Goal: Task Accomplishment & Management: Complete application form

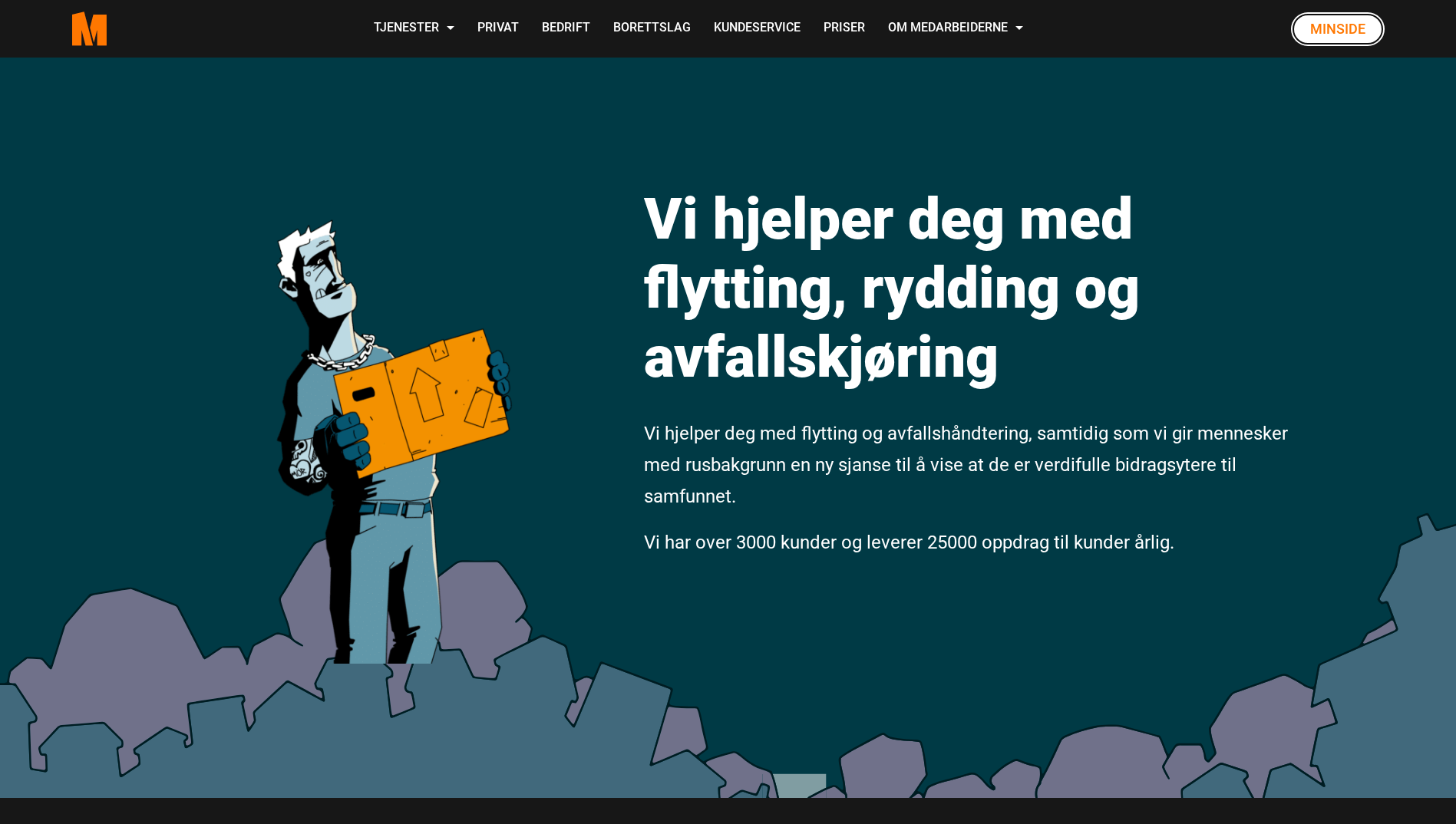
click at [1342, 31] on link "Minside" at bounding box center [1338, 29] width 93 height 34
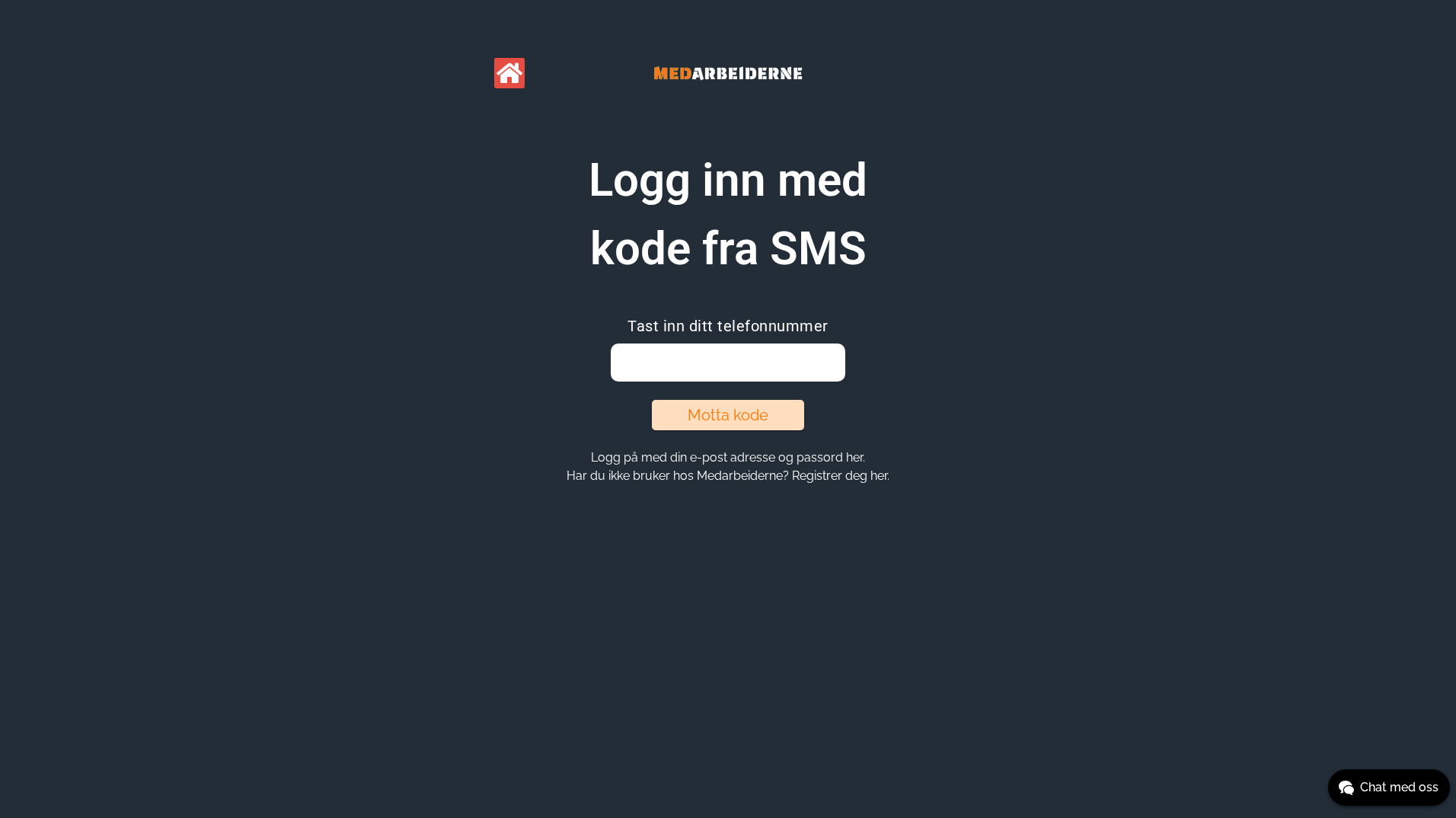
click at [674, 353] on input "email" at bounding box center [728, 363] width 234 height 38
type input "91705395"
click at [719, 419] on button "Motta kode" at bounding box center [728, 414] width 153 height 30
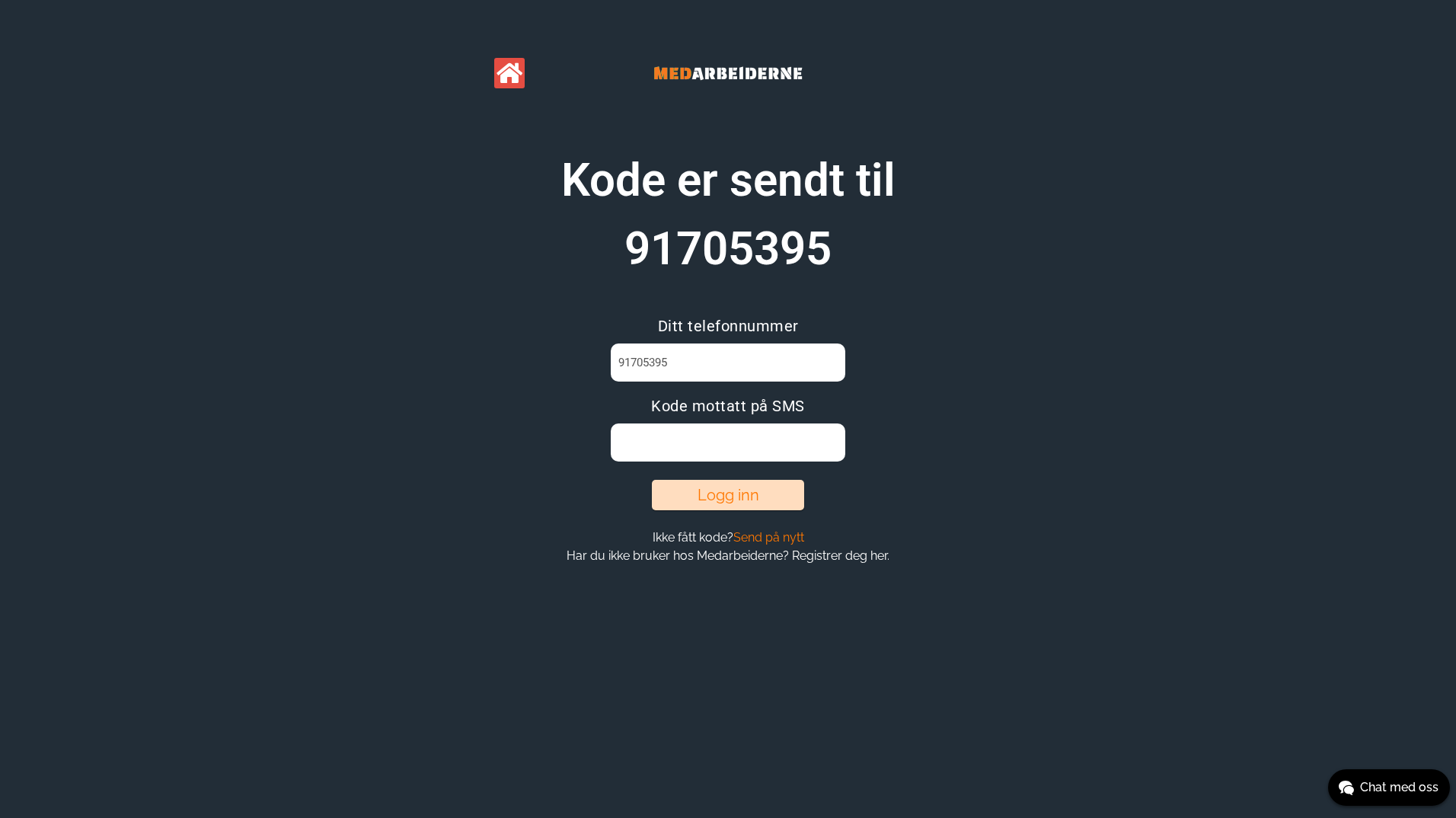
click at [691, 441] on input at bounding box center [728, 442] width 234 height 38
type input "CIS5EOKG"
click at [702, 490] on button "Logg inn" at bounding box center [728, 495] width 153 height 30
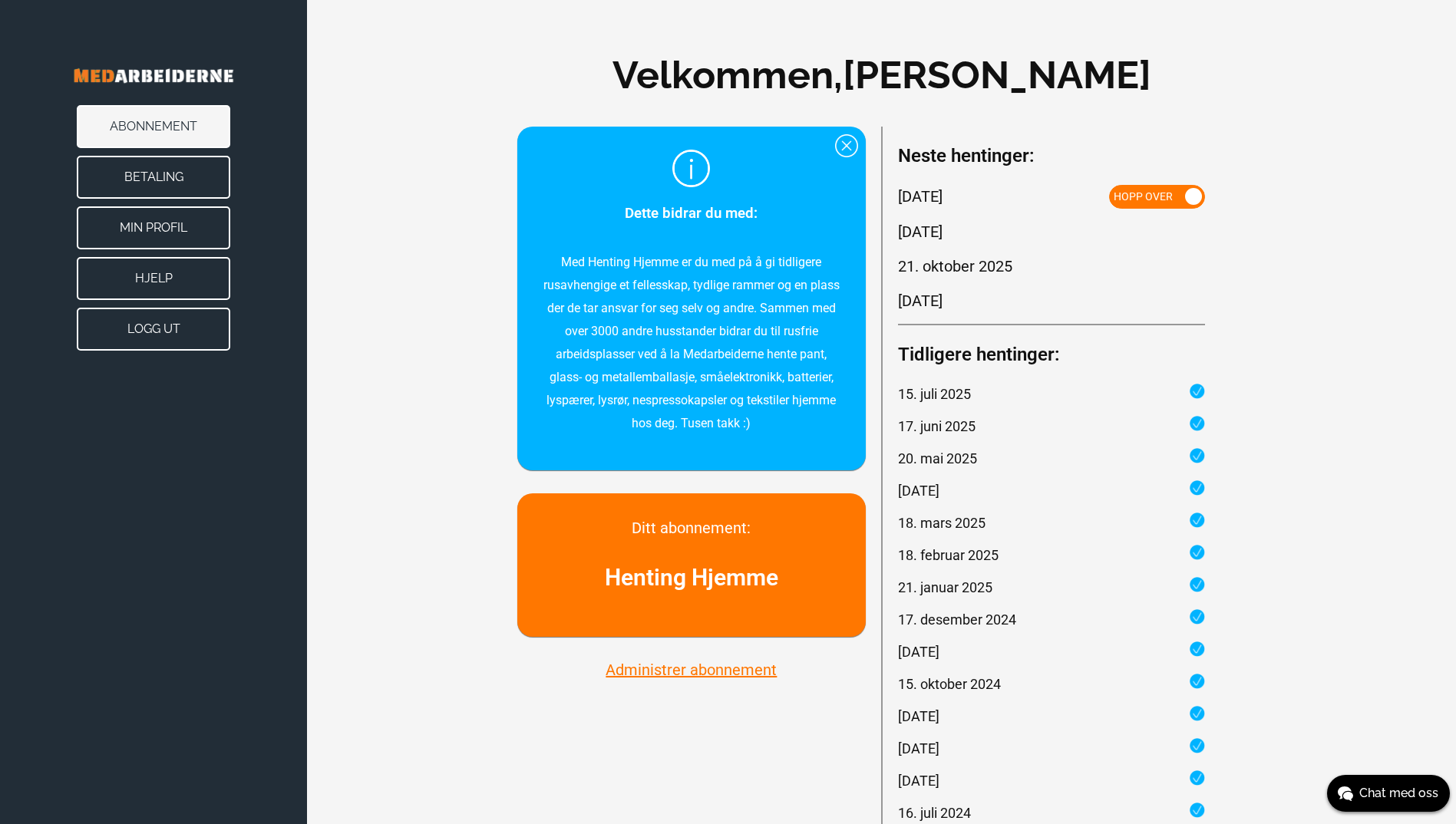
click at [726, 677] on button "Administrer abonnement" at bounding box center [691, 669] width 180 height 20
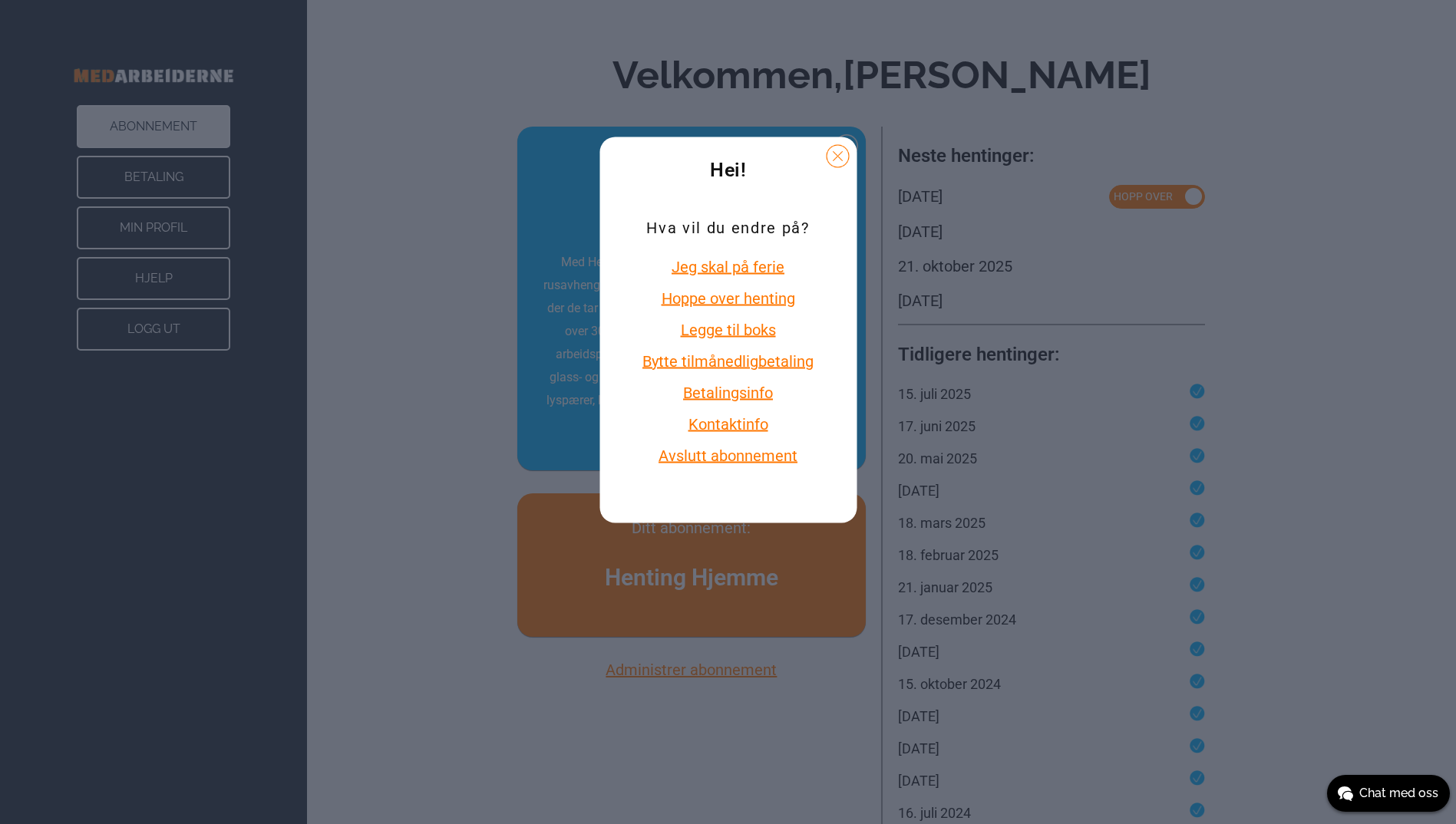
click at [743, 456] on button "Avslutt abonnement" at bounding box center [728, 455] width 180 height 20
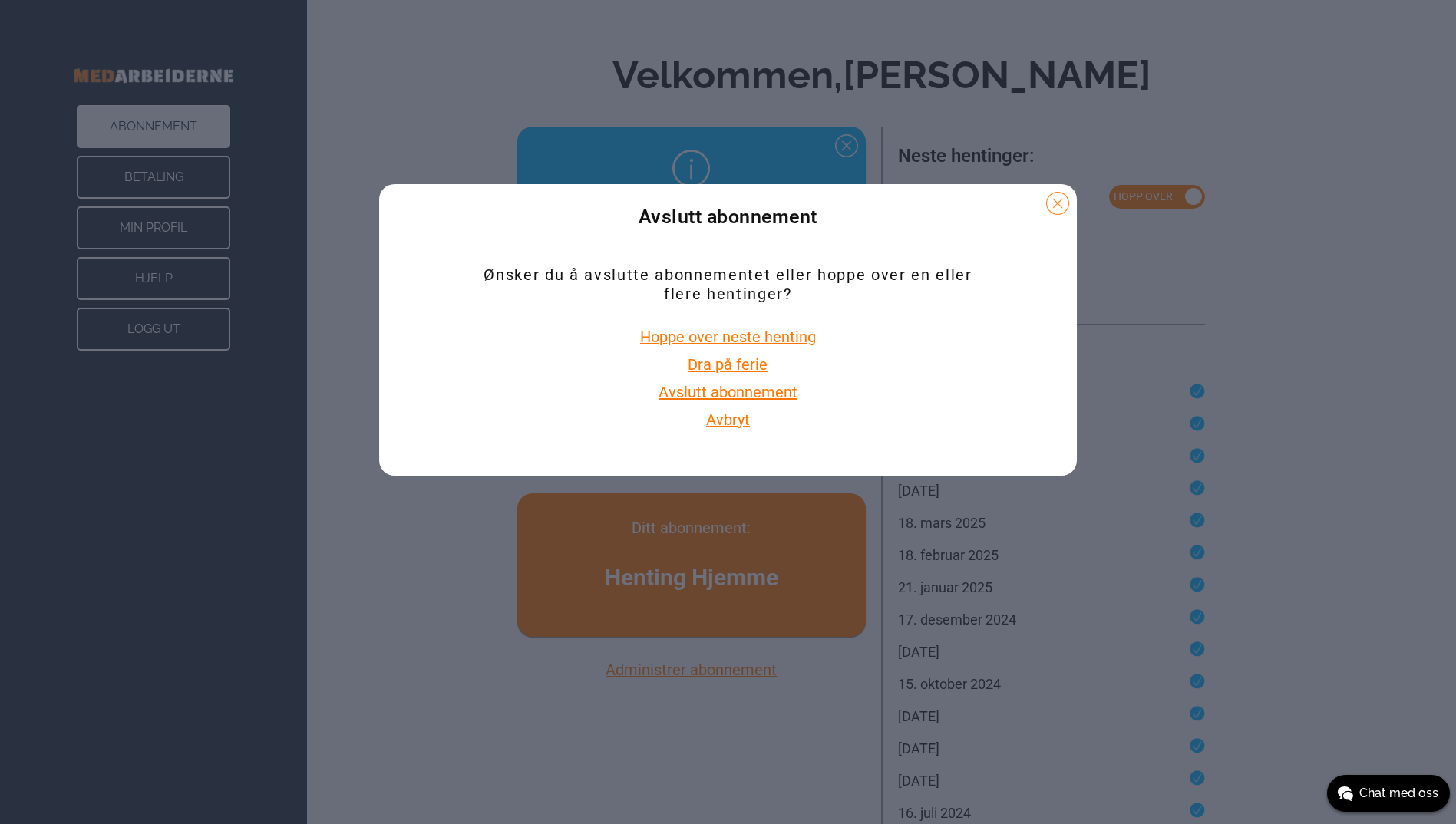
click at [709, 395] on button "Avslutt abonnement" at bounding box center [728, 392] width 148 height 20
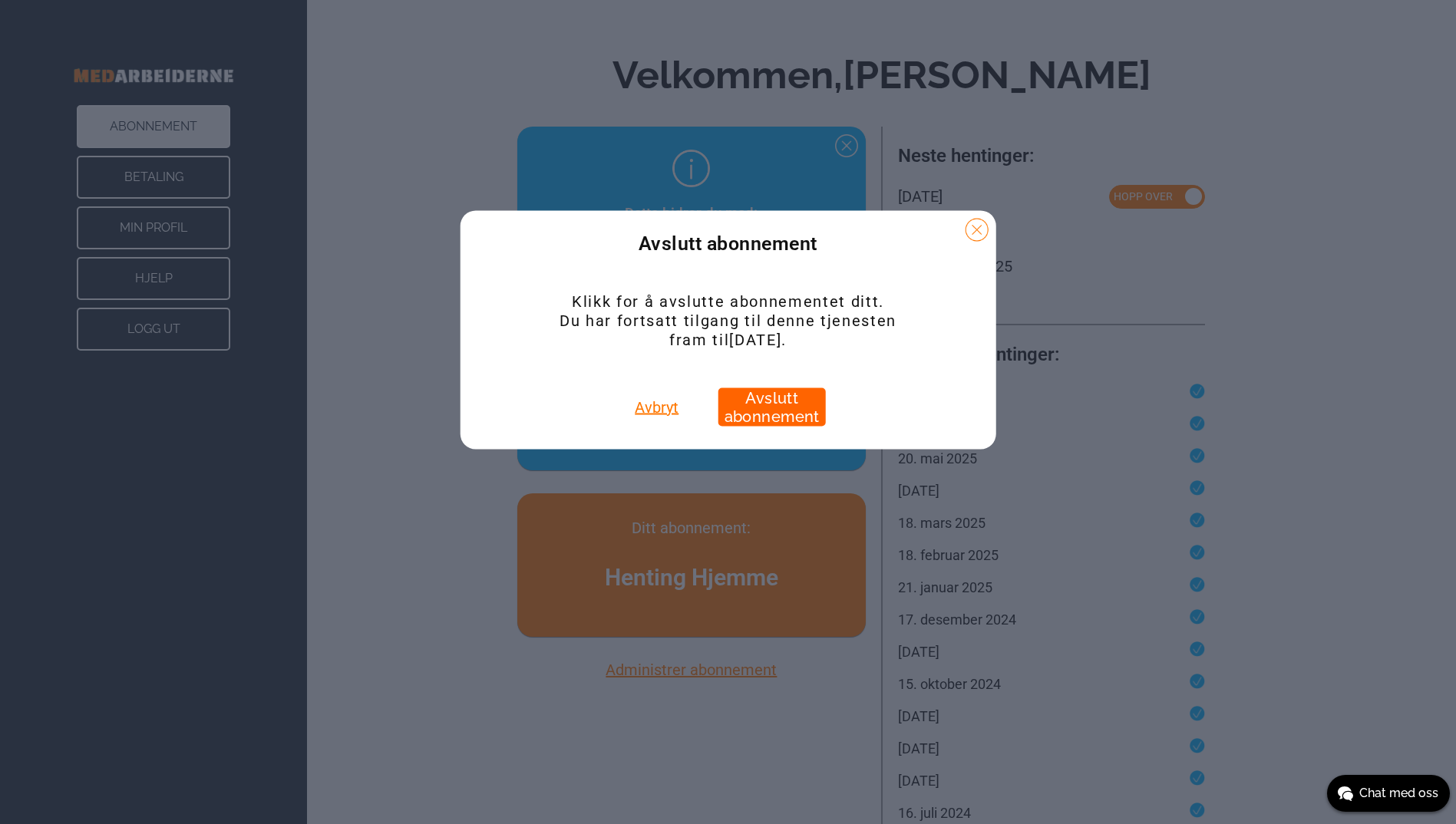
click at [752, 404] on button "Avslutt abonnement" at bounding box center [772, 407] width 107 height 38
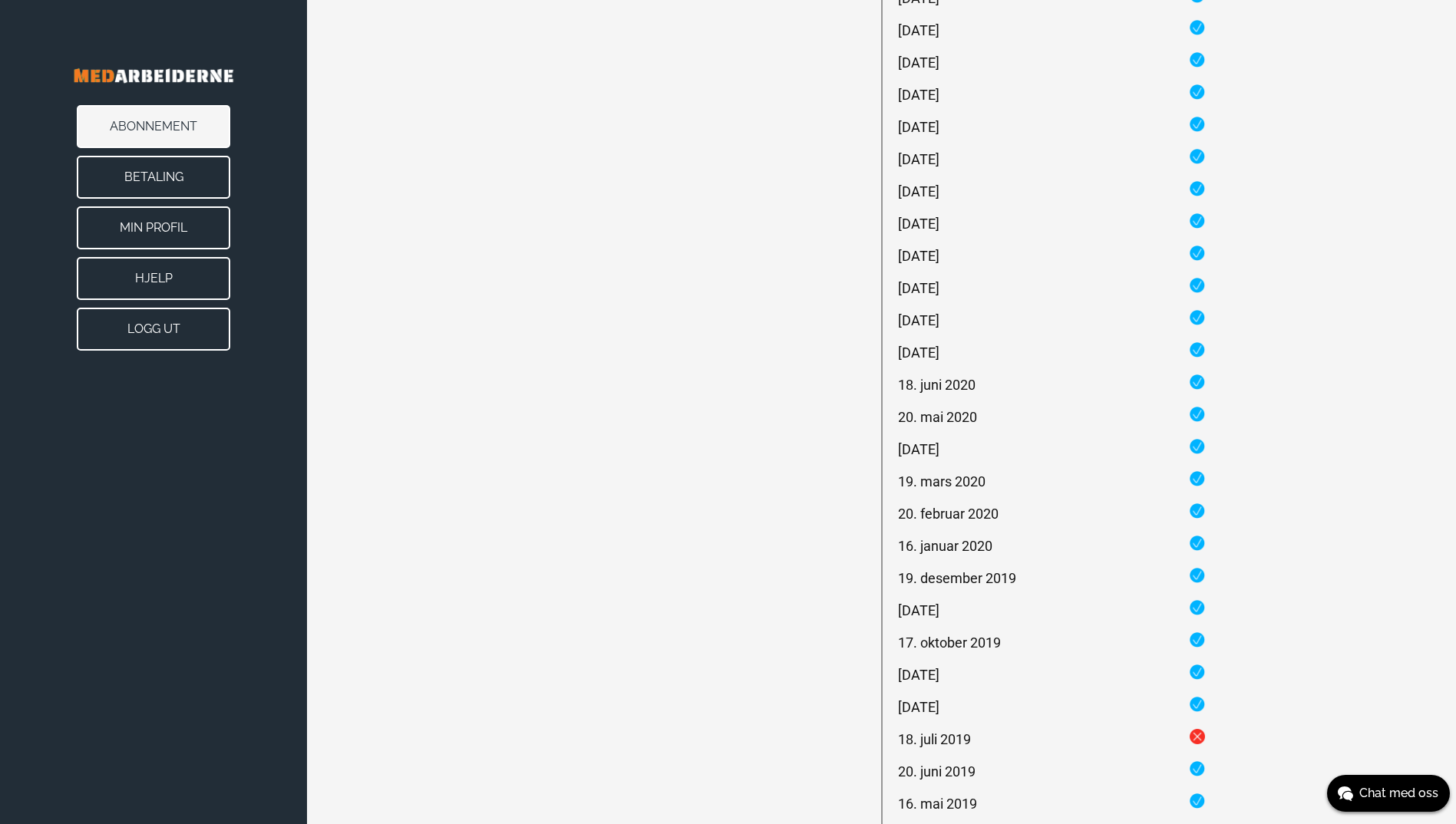
scroll to position [2149, 0]
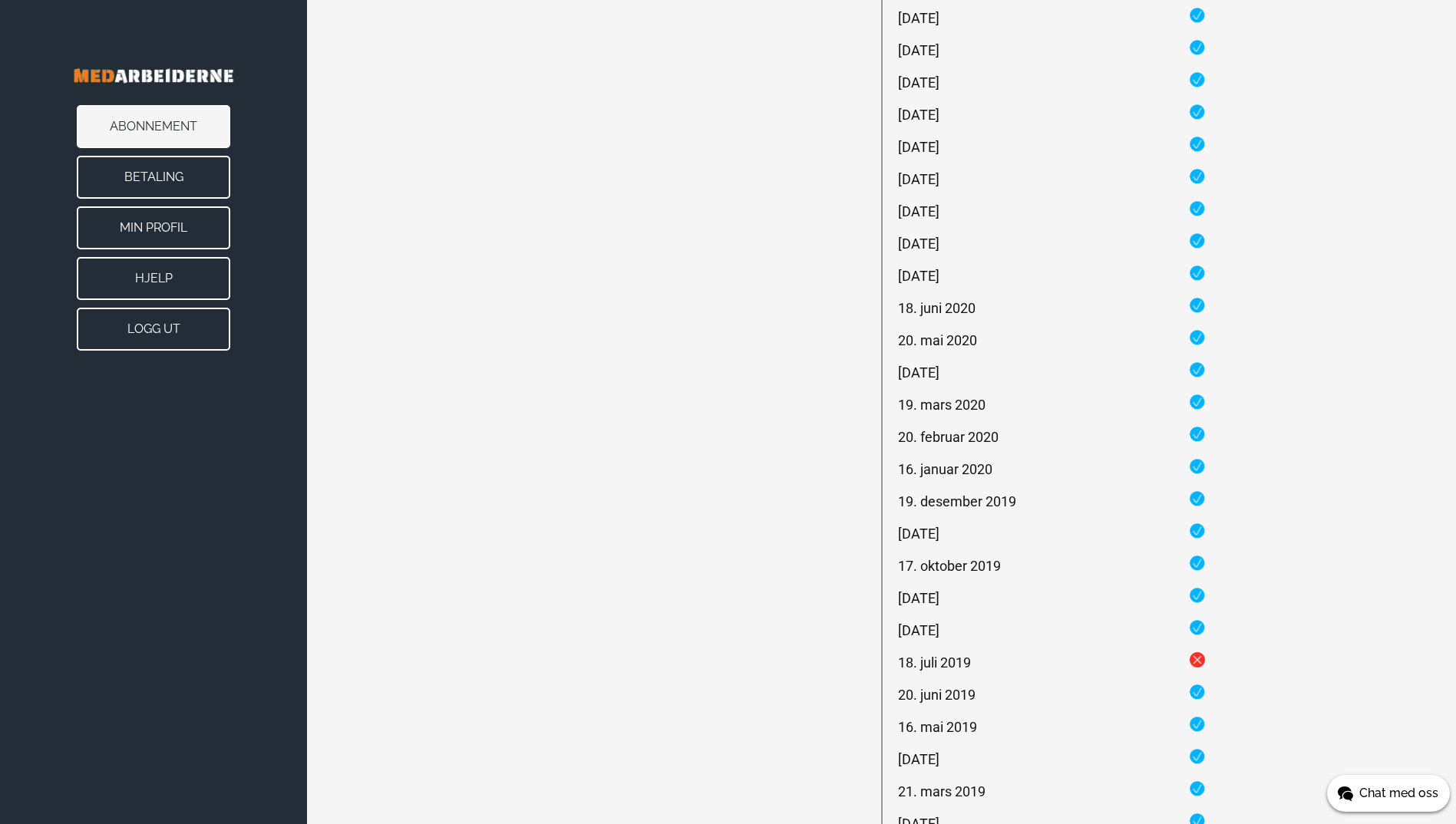
click at [1386, 794] on span "Chat med oss" at bounding box center [1399, 793] width 79 height 18
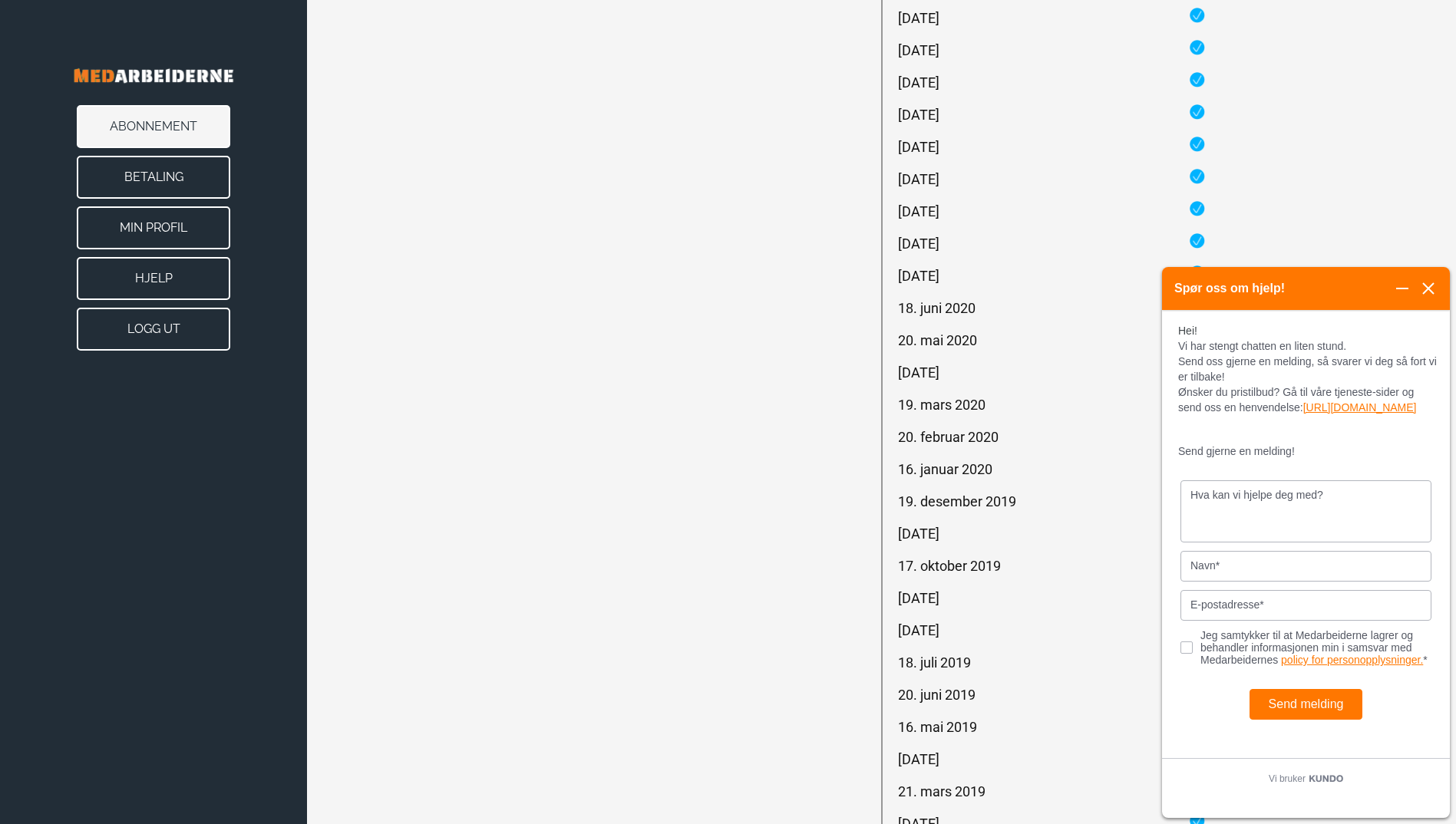
scroll to position [0, 0]
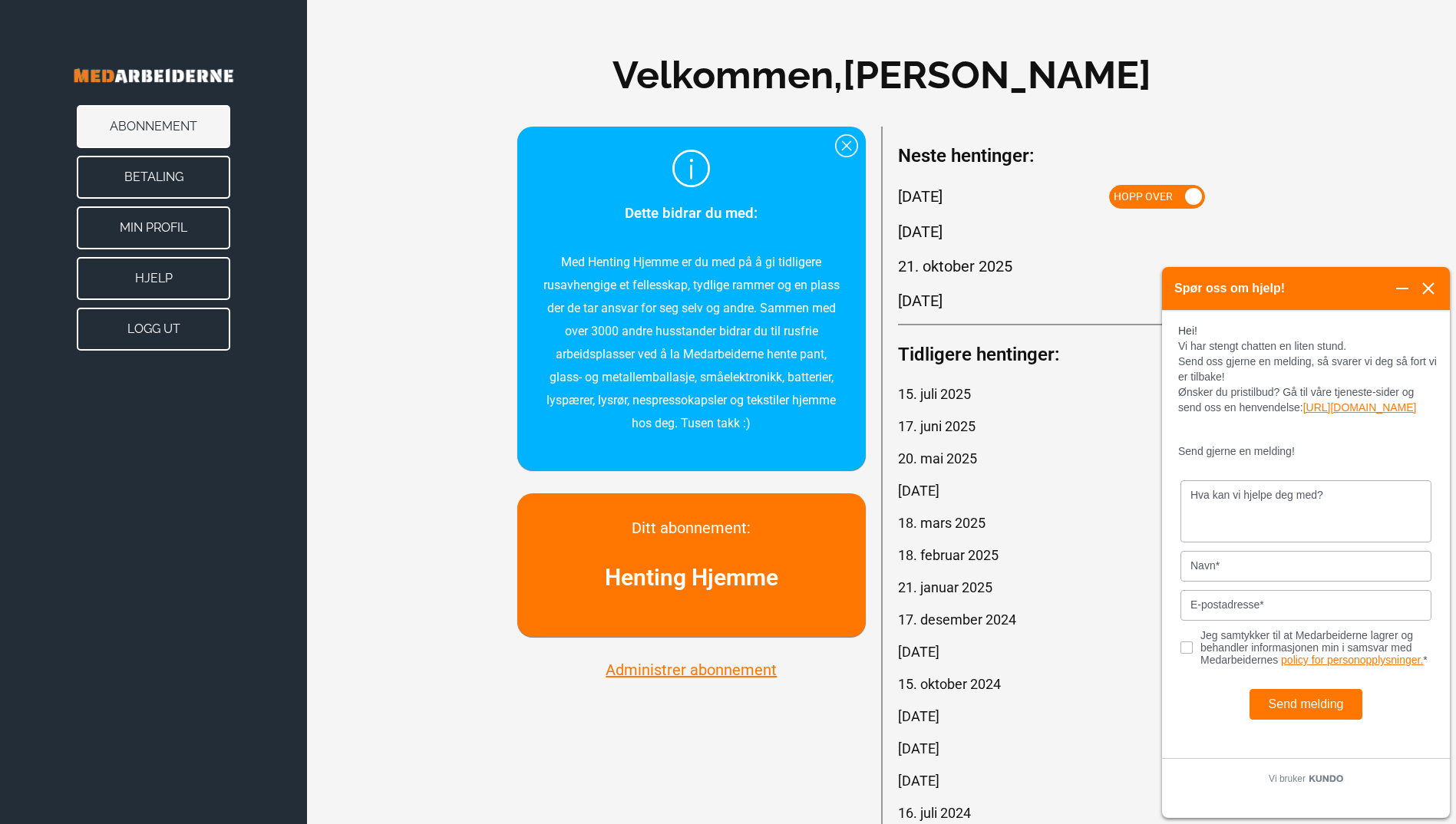
click at [174, 224] on button "Min Profil" at bounding box center [154, 228] width 154 height 43
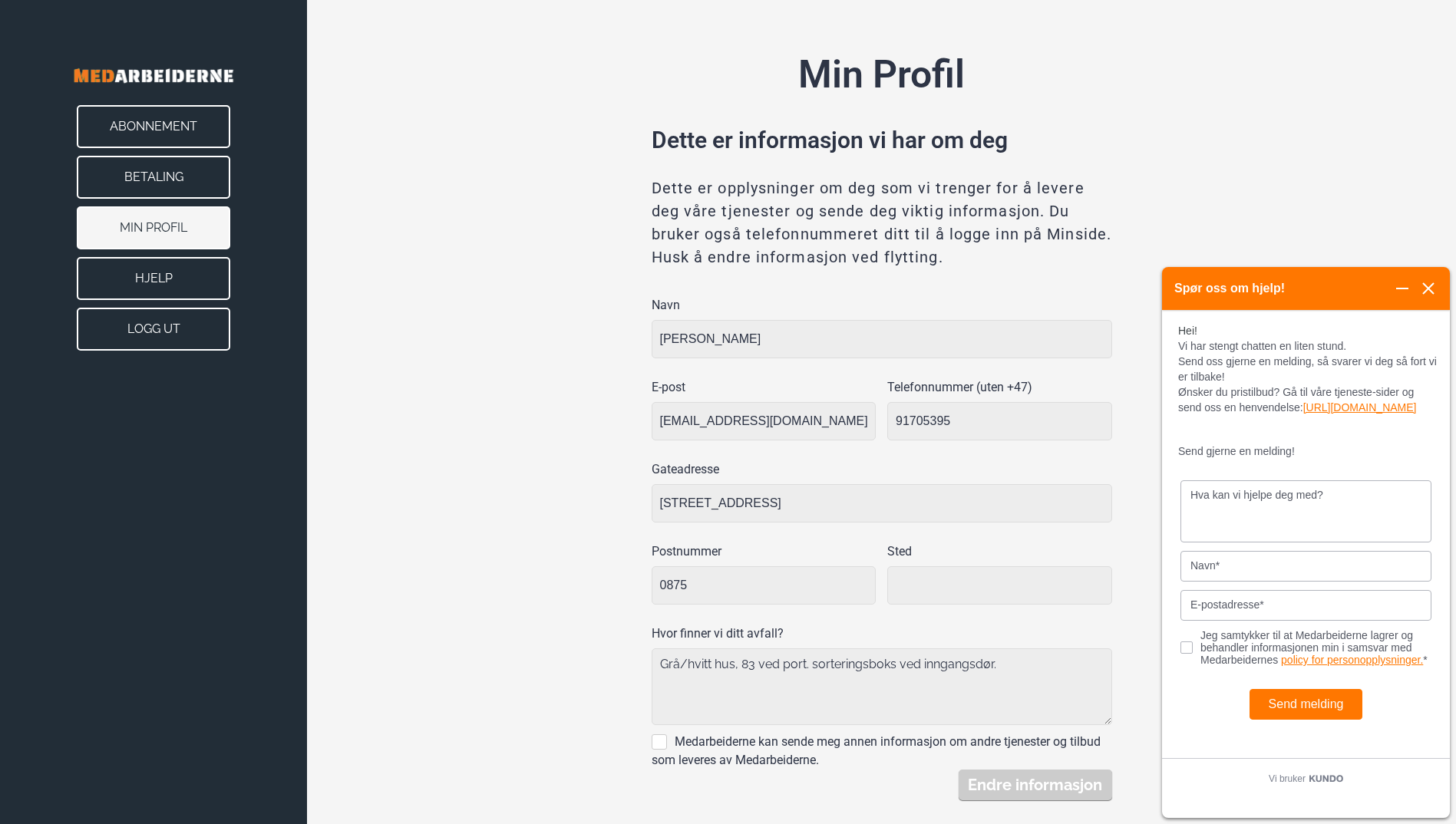
type input "[GEOGRAPHIC_DATA]"
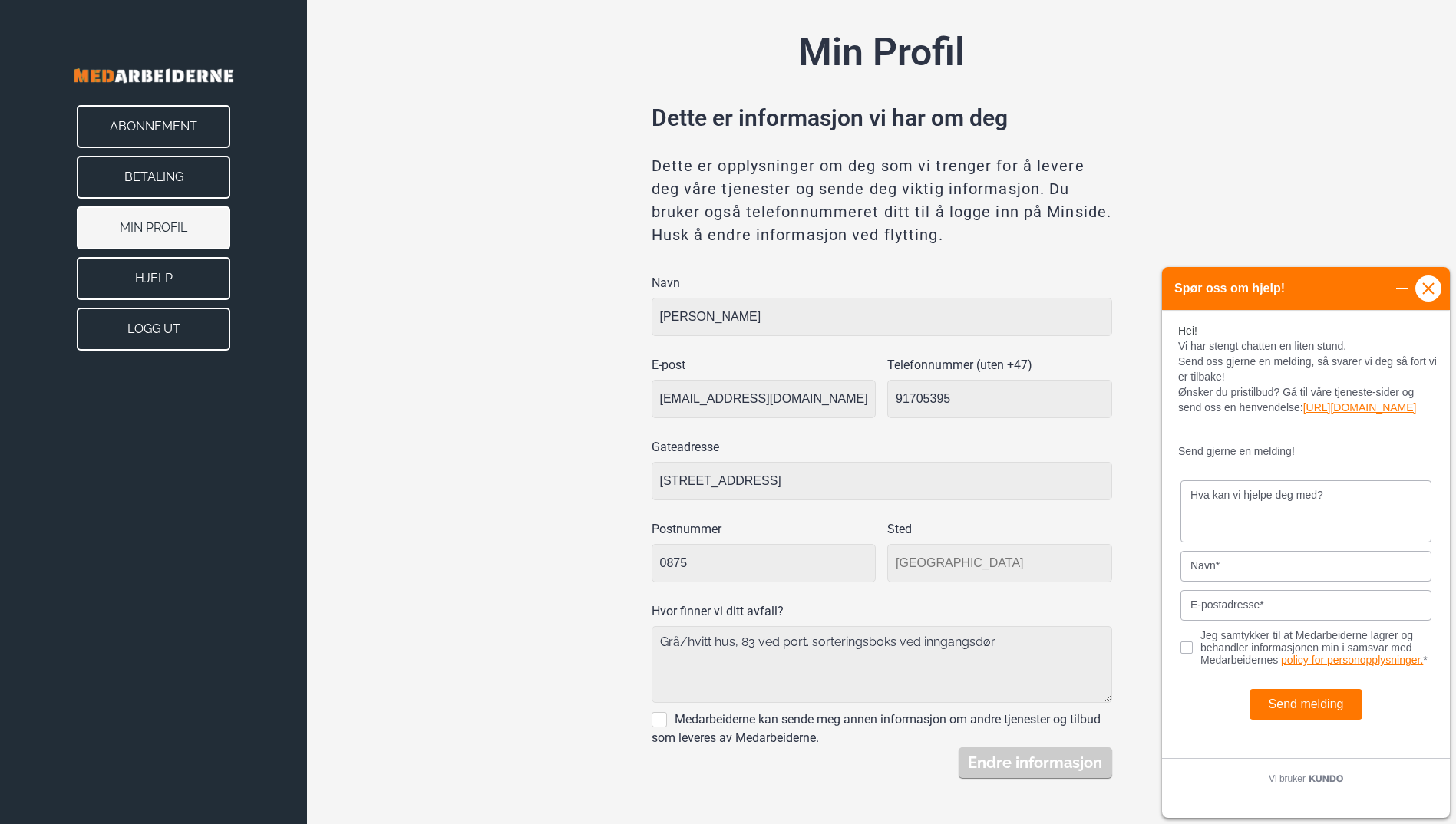
click at [1430, 286] on icon at bounding box center [1428, 288] width 11 height 11
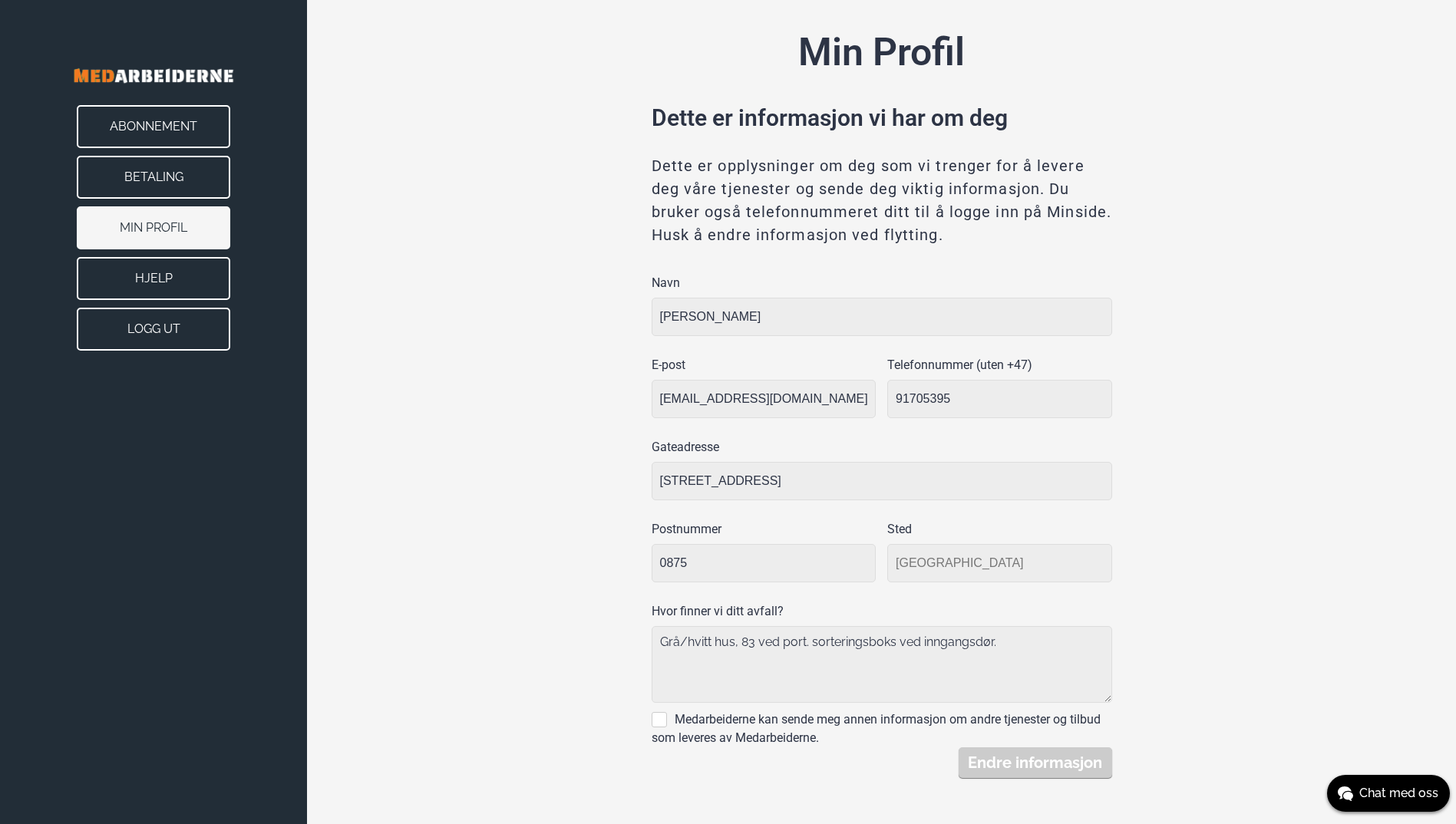
click at [661, 721] on label "Medarbeiderne kan sende meg annen informasjon om andre tjenester og tilbud som …" at bounding box center [876, 729] width 449 height 33
checkbox input "true"
click at [994, 761] on button "Endre informasjon" at bounding box center [1036, 762] width 154 height 31
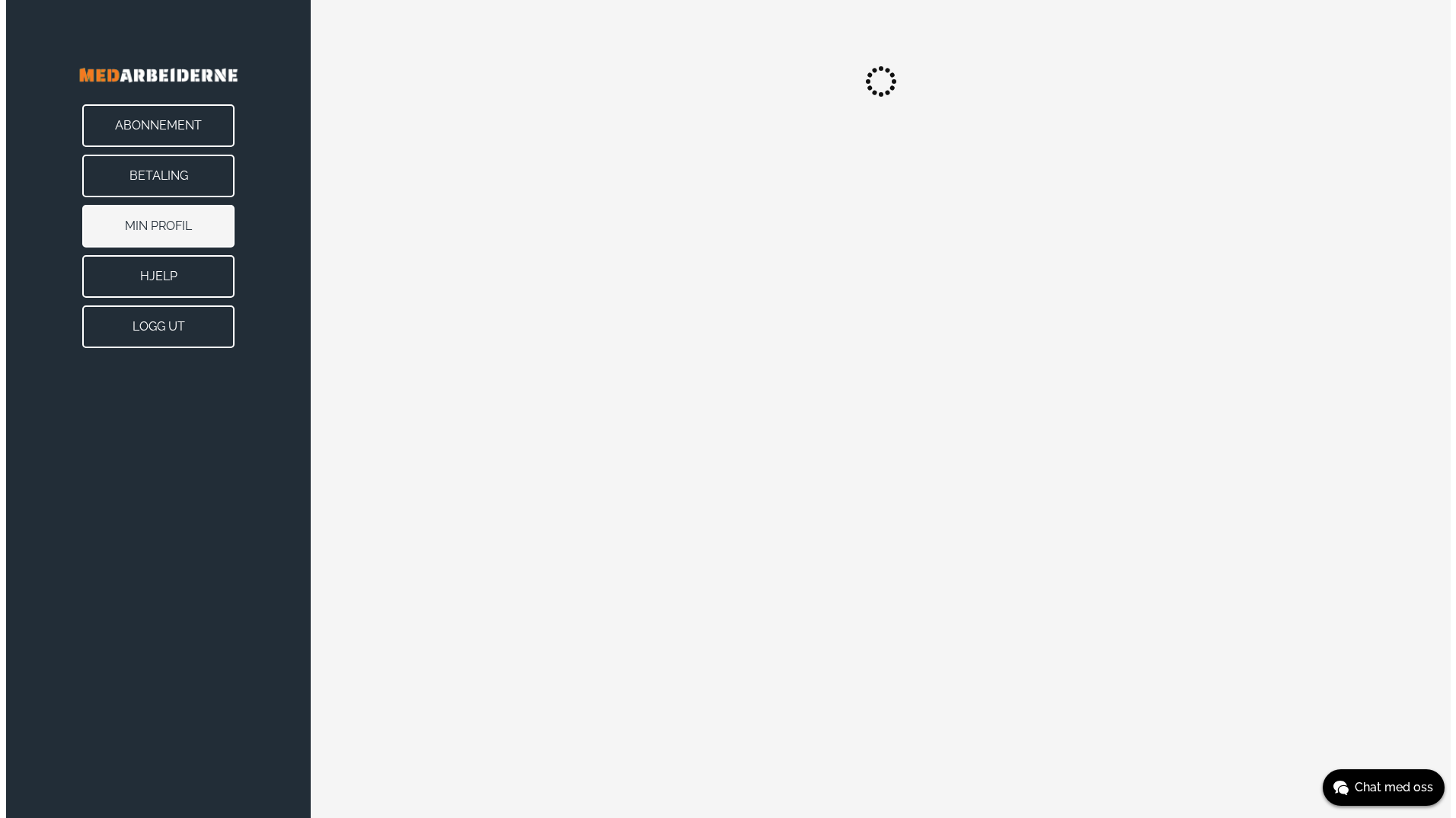
scroll to position [0, 0]
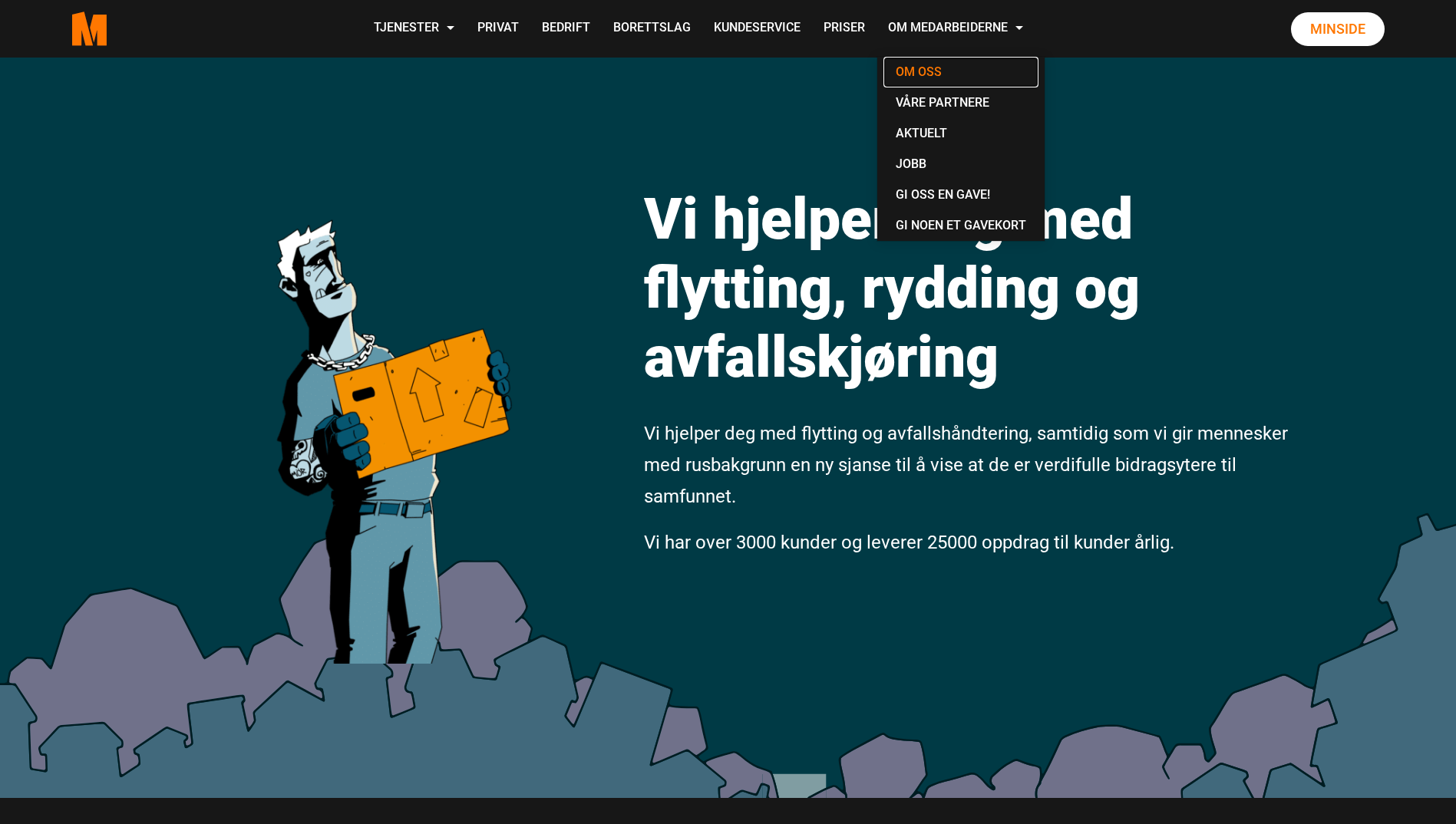
click at [931, 72] on link "Om oss" at bounding box center [962, 72] width 155 height 31
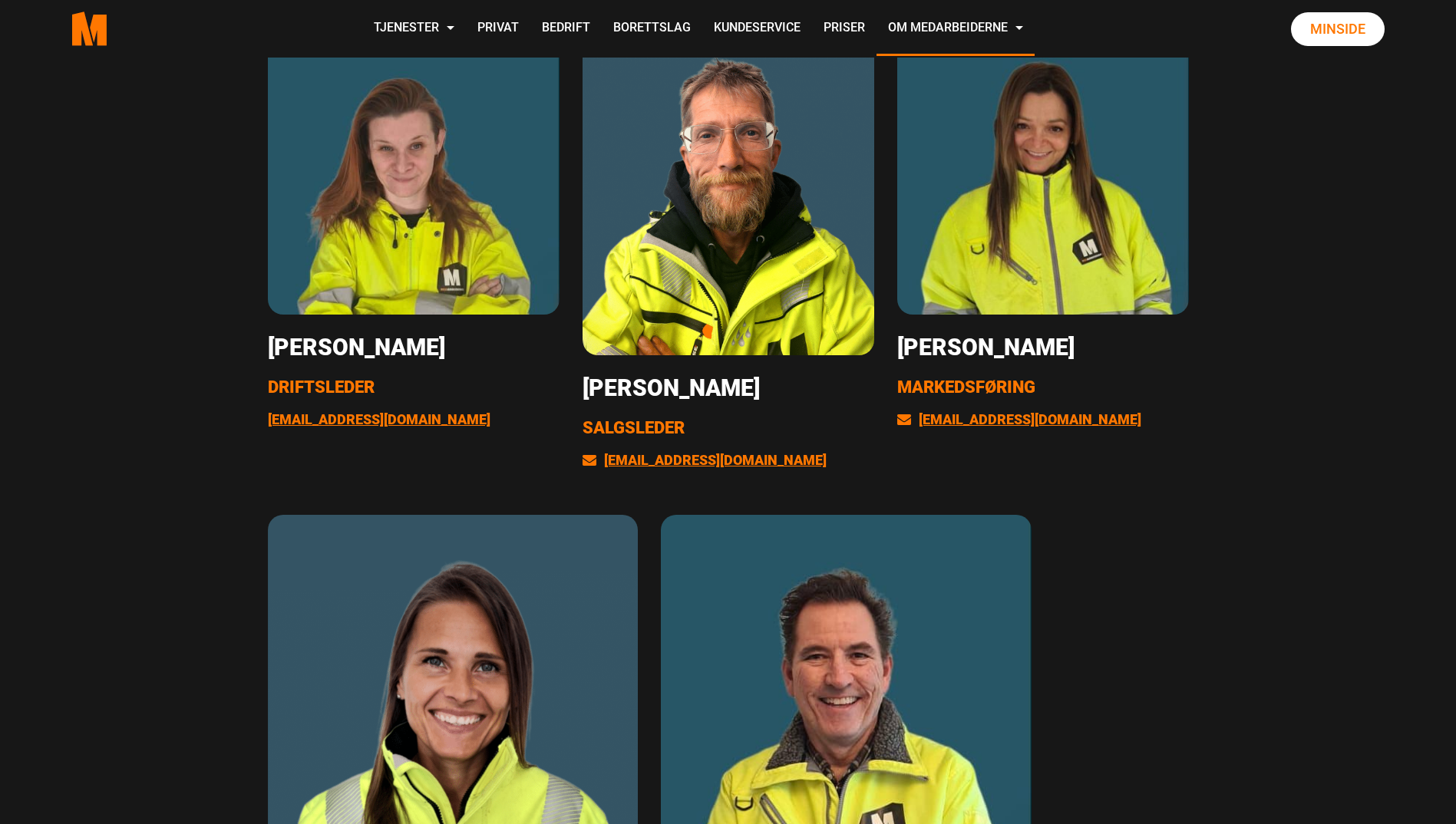
scroll to position [2465, 0]
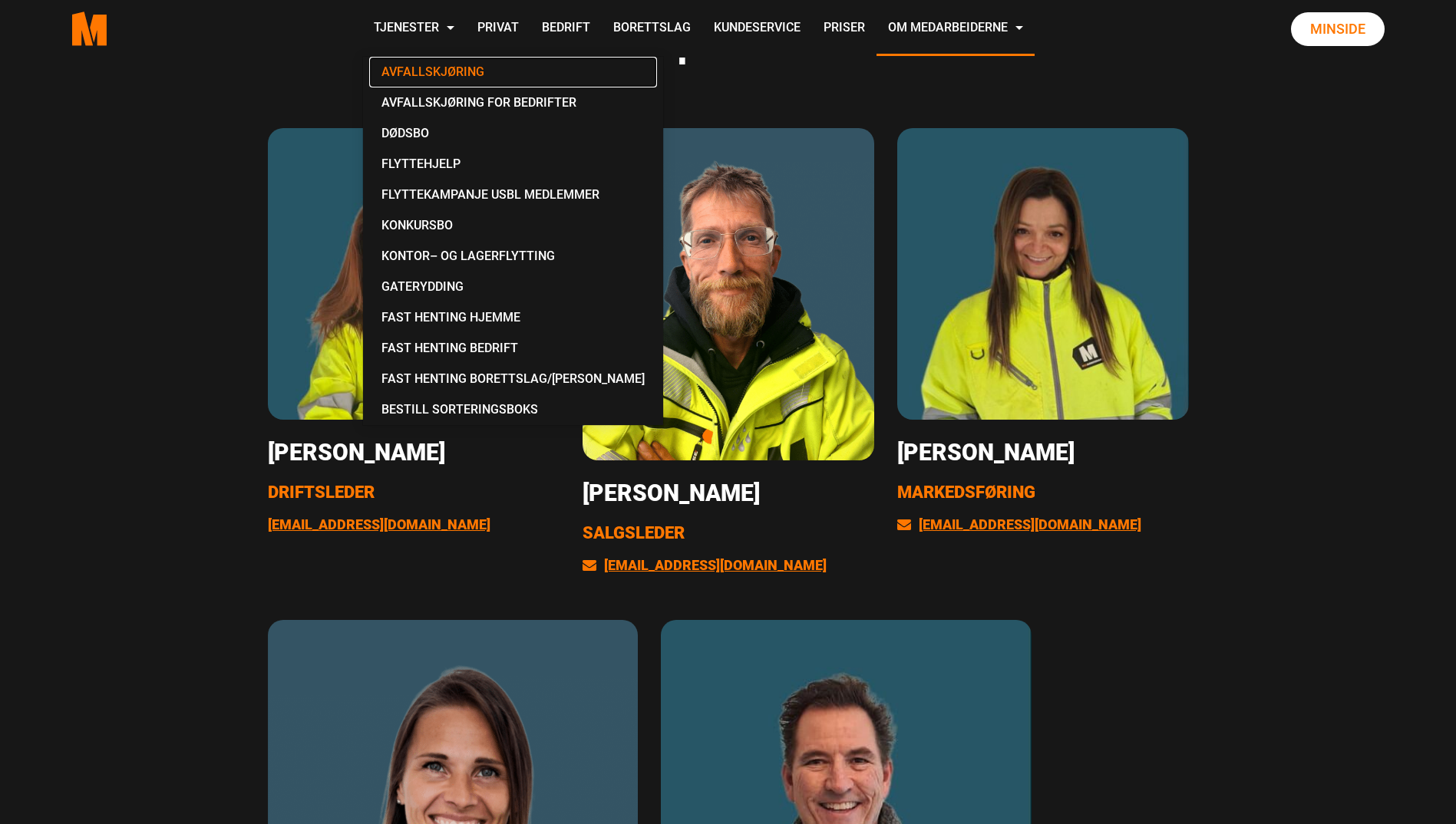
click at [435, 69] on link "Avfallskjøring" at bounding box center [513, 72] width 288 height 31
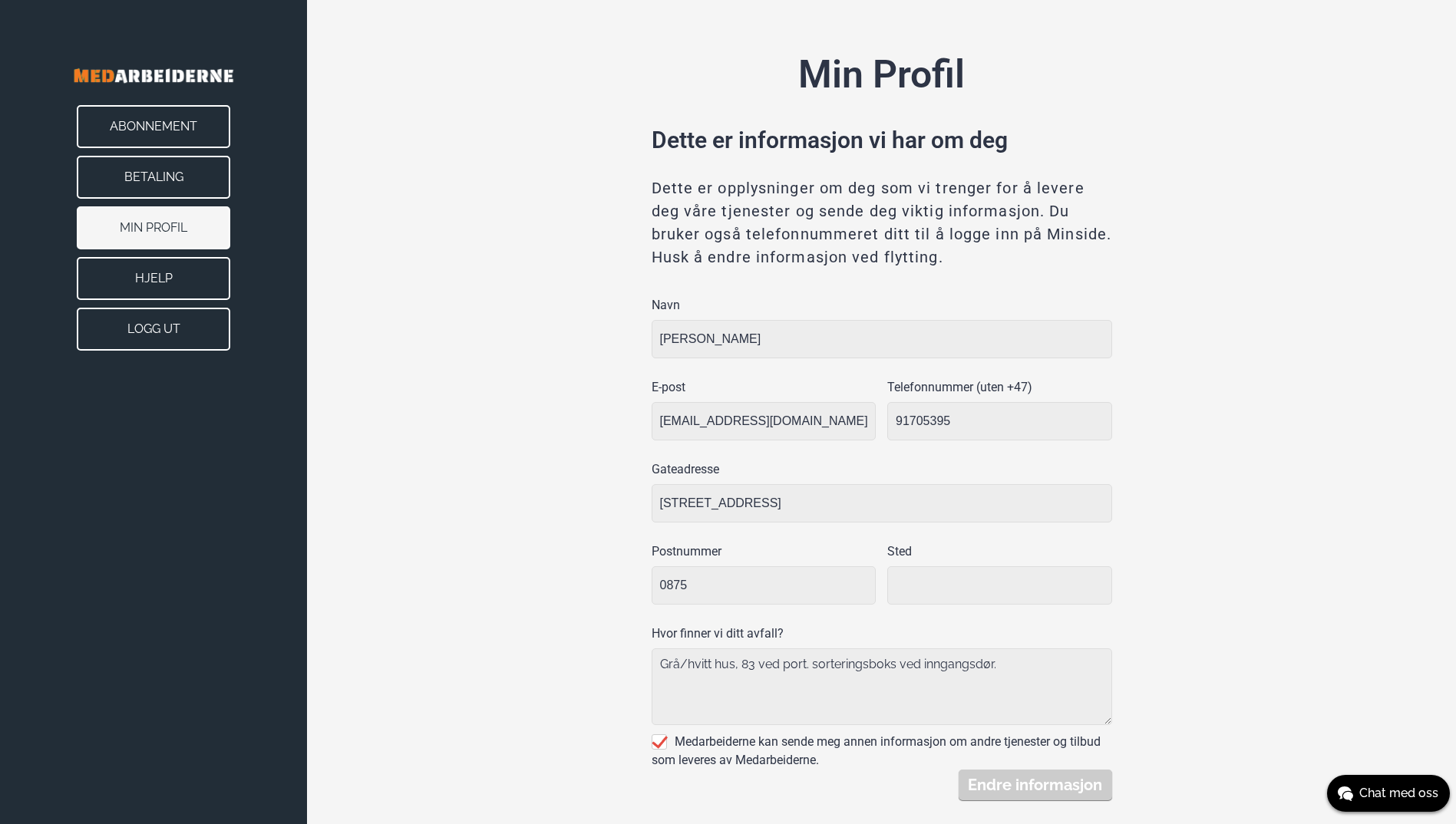
type input "[GEOGRAPHIC_DATA]"
click at [155, 283] on button "Hjelp" at bounding box center [154, 279] width 154 height 43
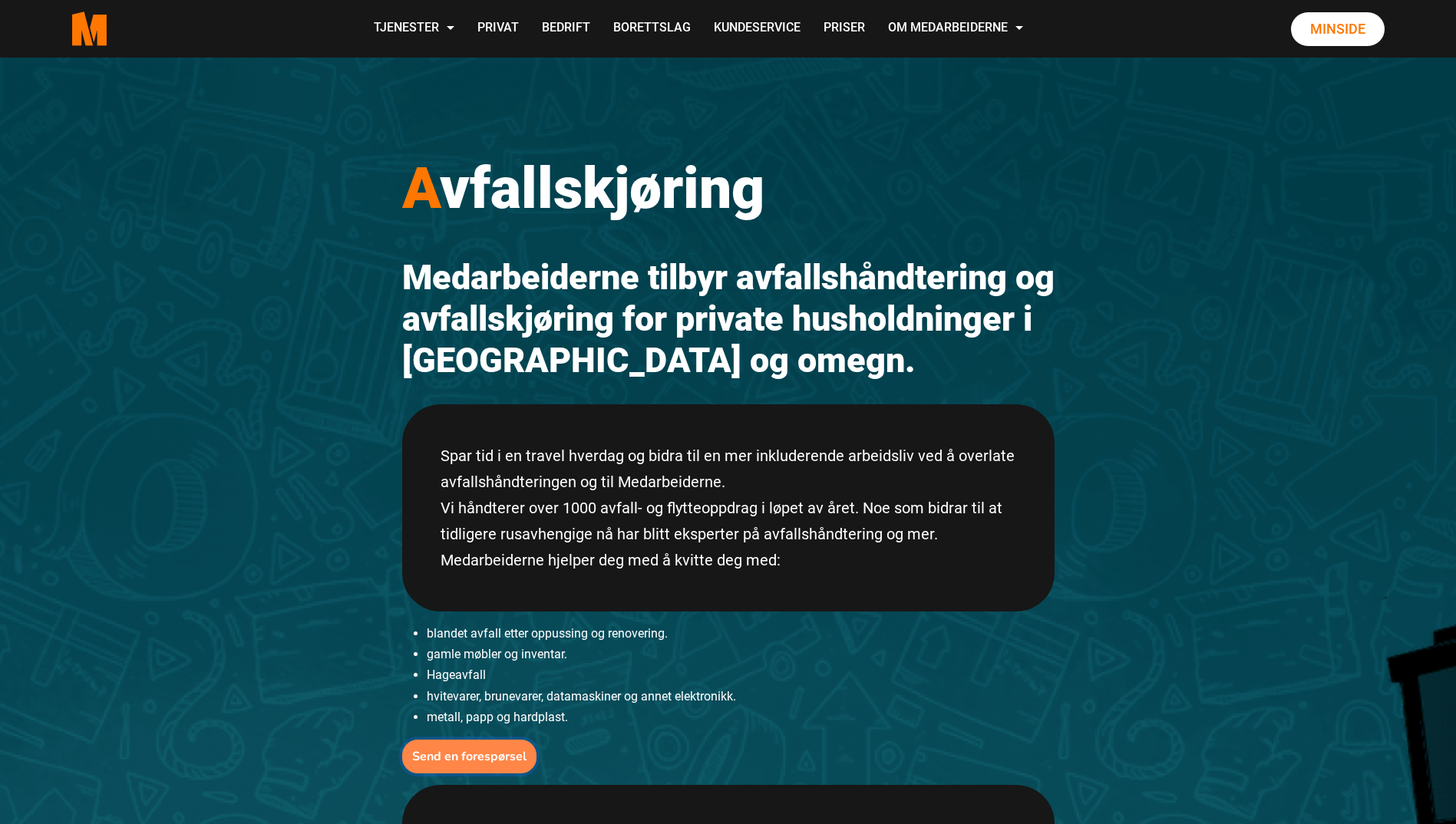
click at [483, 754] on b "Send en forespørsel" at bounding box center [470, 756] width 114 height 17
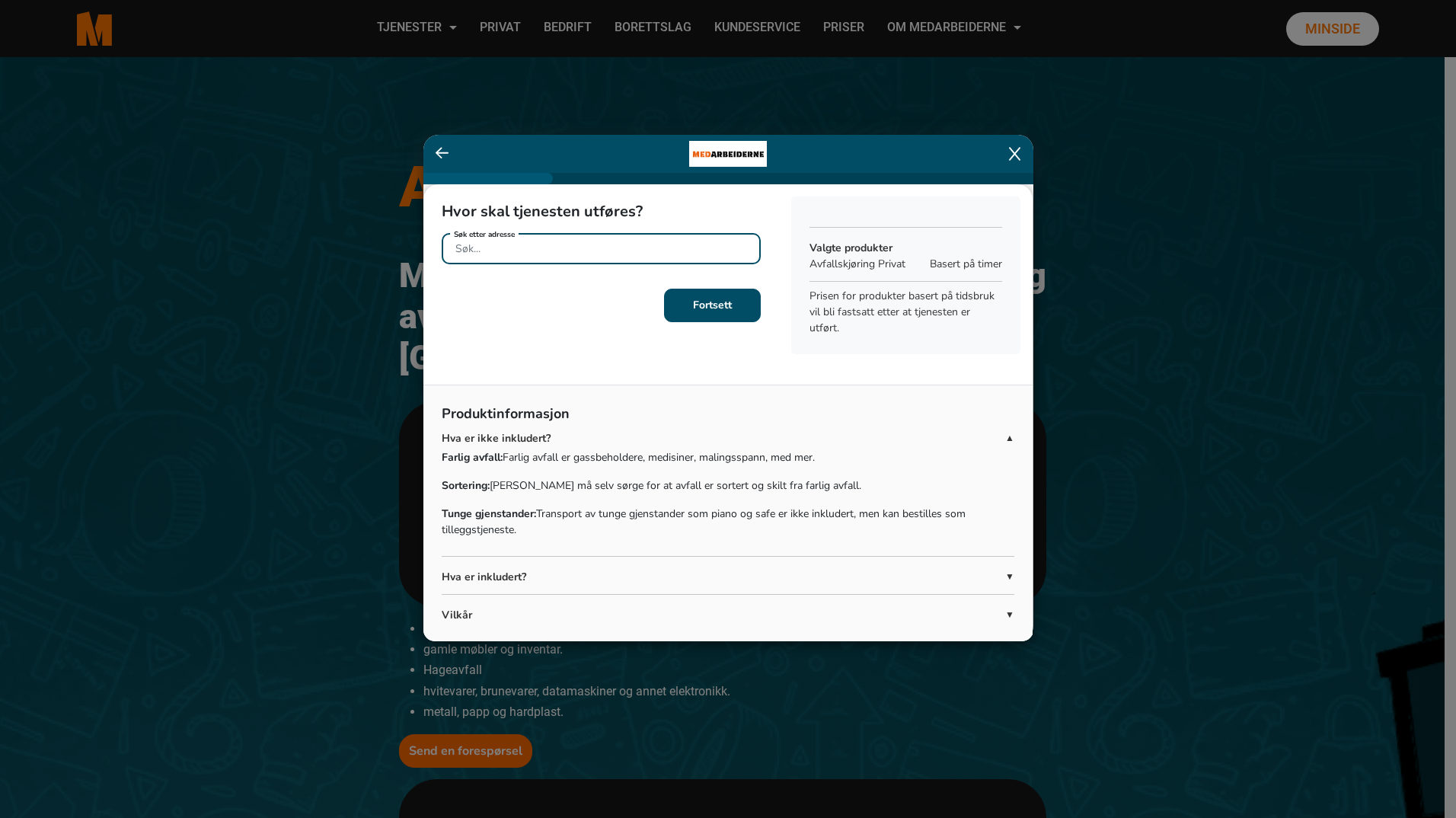
click at [560, 246] on input "Søk etter adresse" at bounding box center [601, 249] width 319 height 31
click at [523, 245] on input "Nordbergveien83" at bounding box center [601, 249] width 319 height 31
click at [527, 244] on input "Nordbergveien83" at bounding box center [601, 249] width 319 height 31
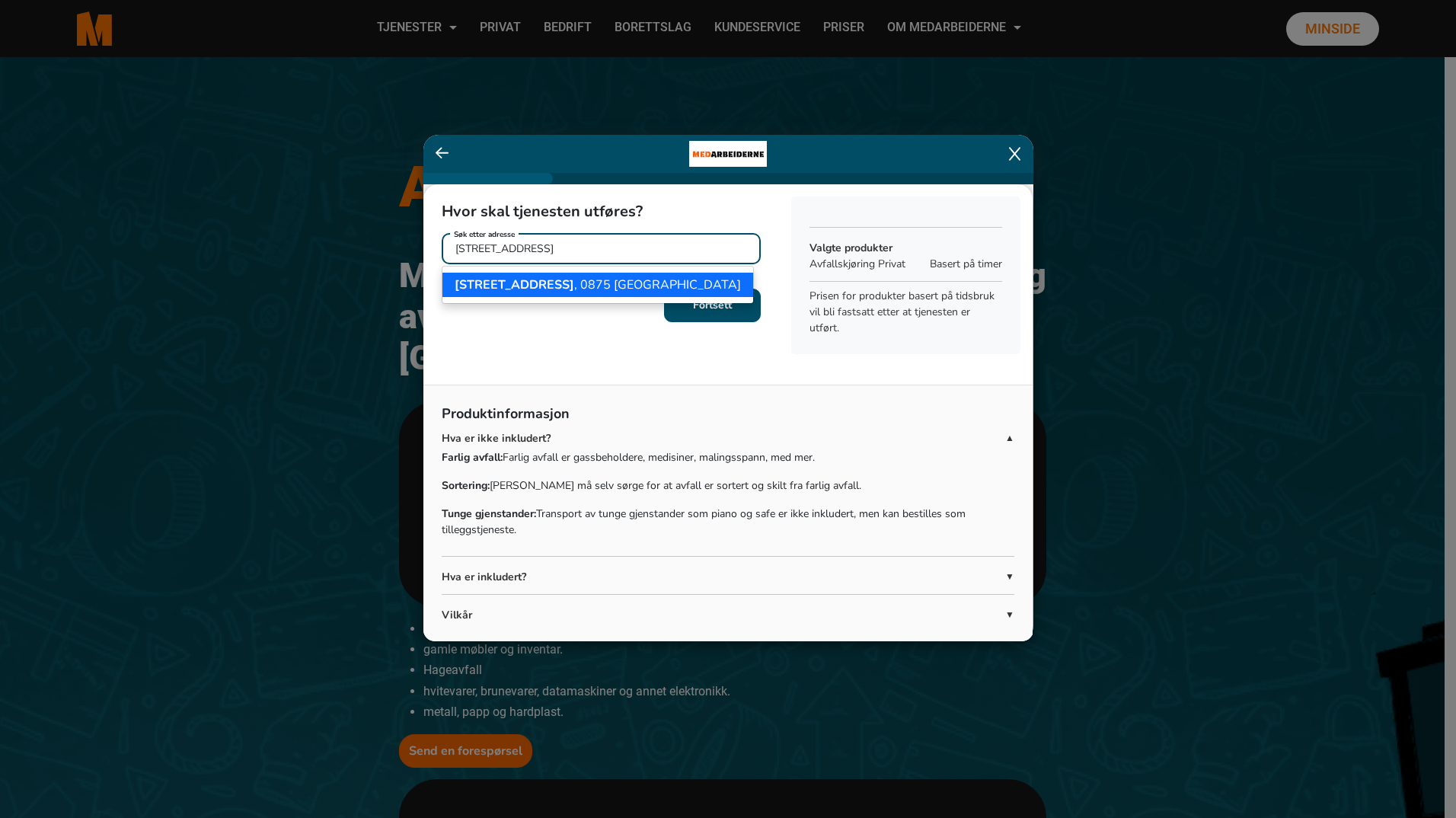
click at [549, 247] on input "[STREET_ADDRESS]" at bounding box center [601, 249] width 319 height 31
click at [569, 283] on ngb-highlight "Nordbergveien 83 , 0875 Oslo" at bounding box center [597, 285] width 286 height 16
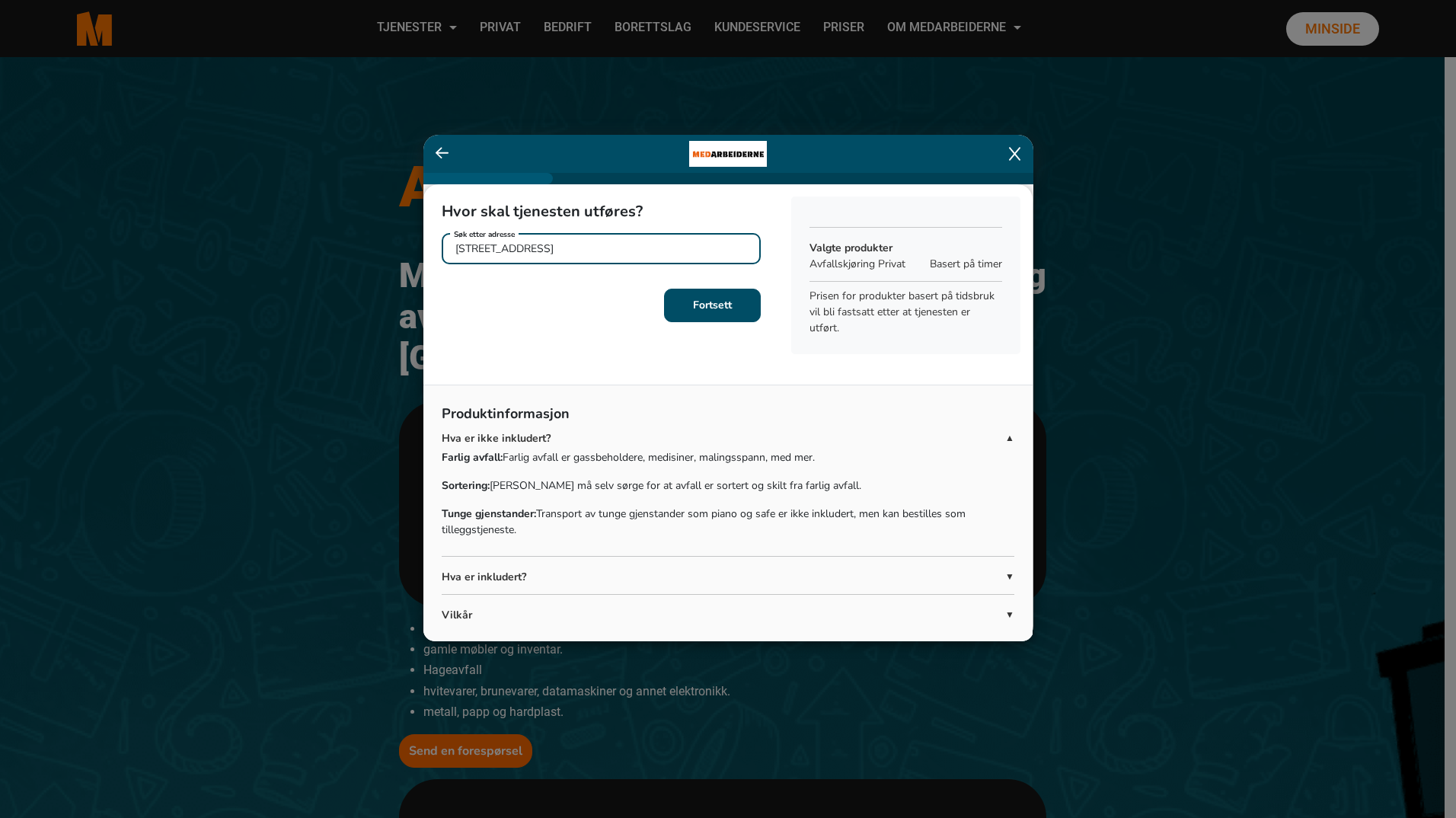
type input "Nordbergveien 83, 0875 Oslo"
click at [695, 311] on b "Fortsett" at bounding box center [712, 305] width 39 height 15
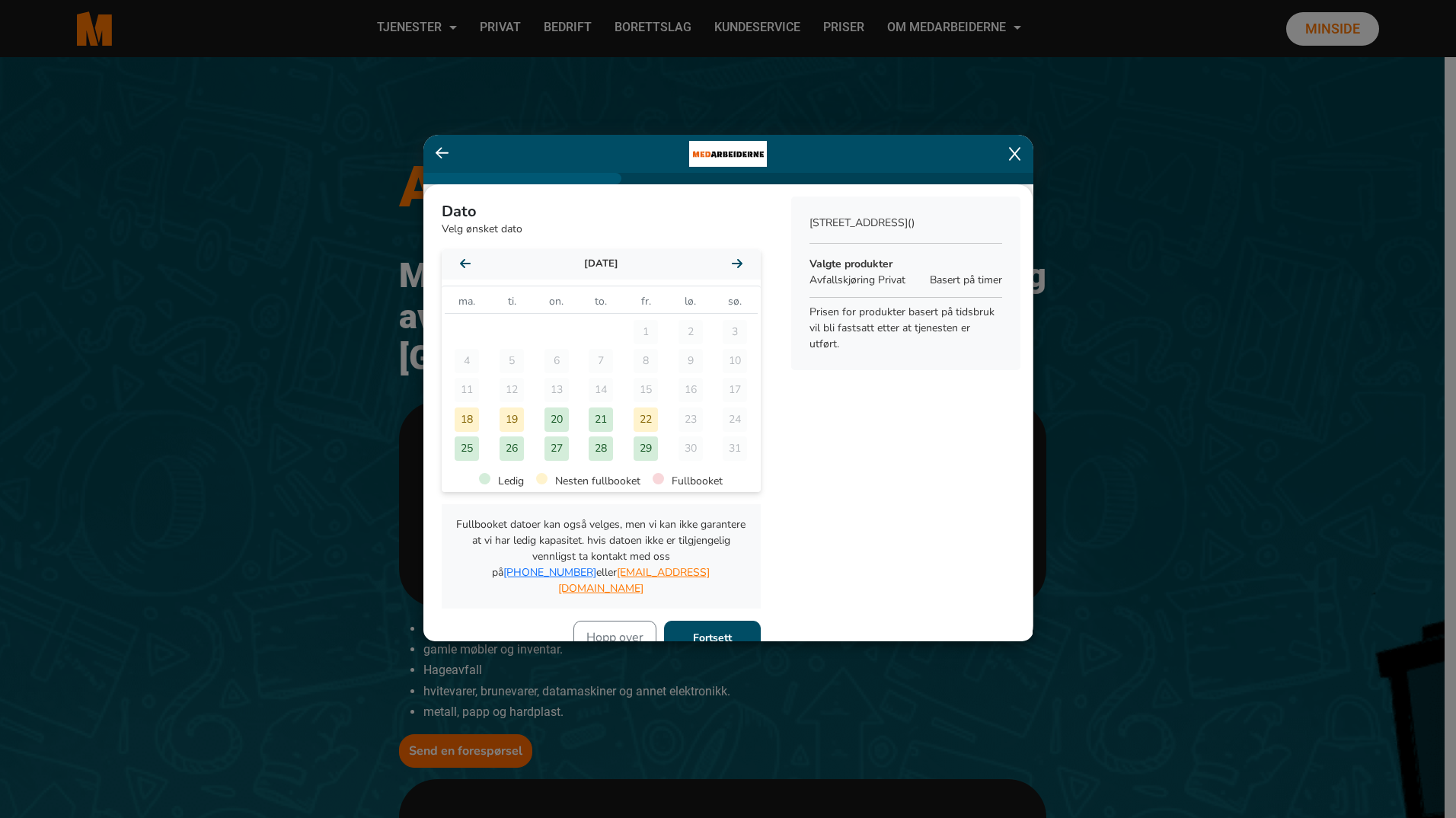
click at [640, 418] on div "22" at bounding box center [646, 420] width 25 height 25
click at [710, 631] on b "Fortsett" at bounding box center [712, 638] width 39 height 15
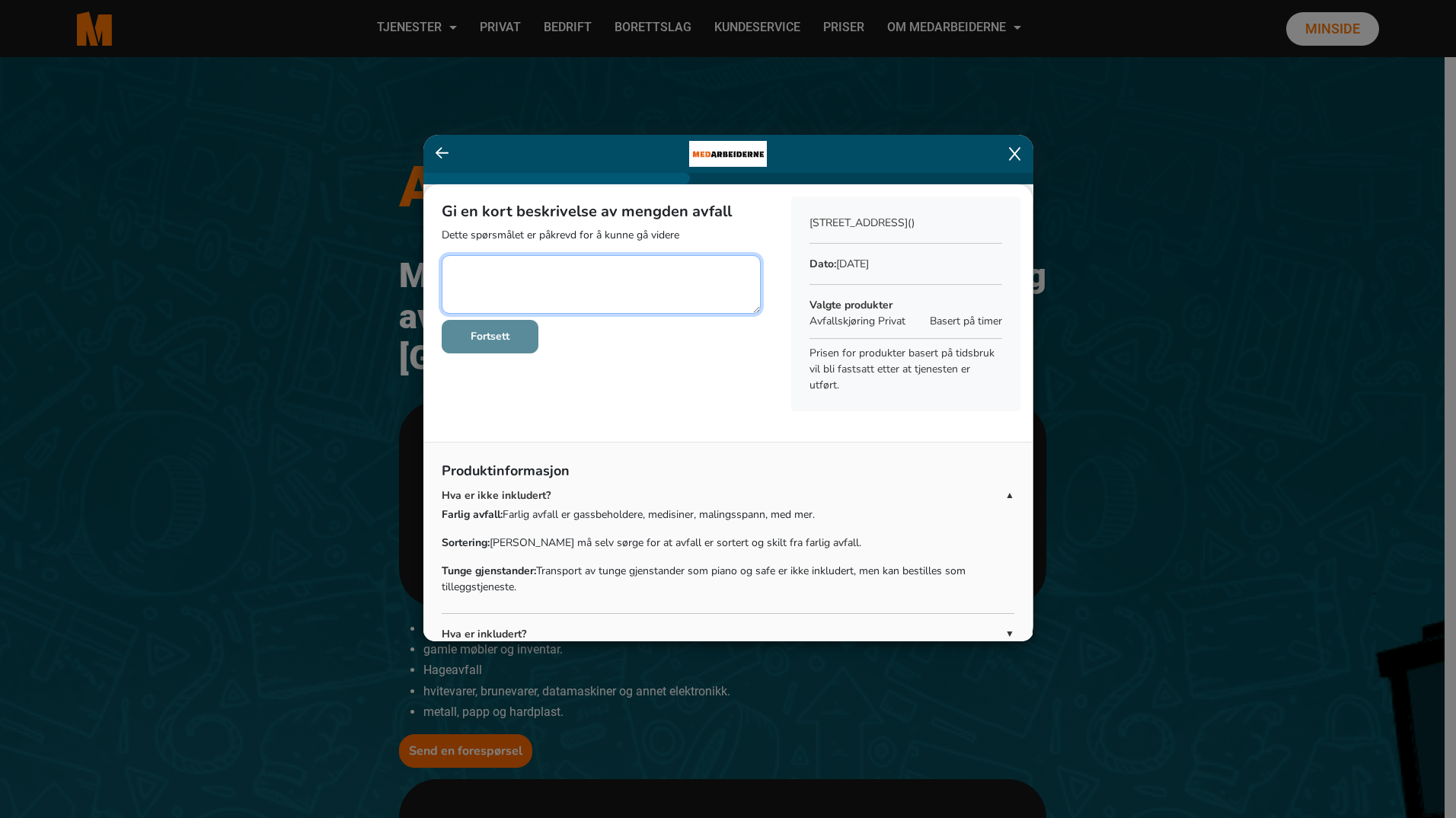
click at [508, 265] on textarea at bounding box center [601, 284] width 319 height 58
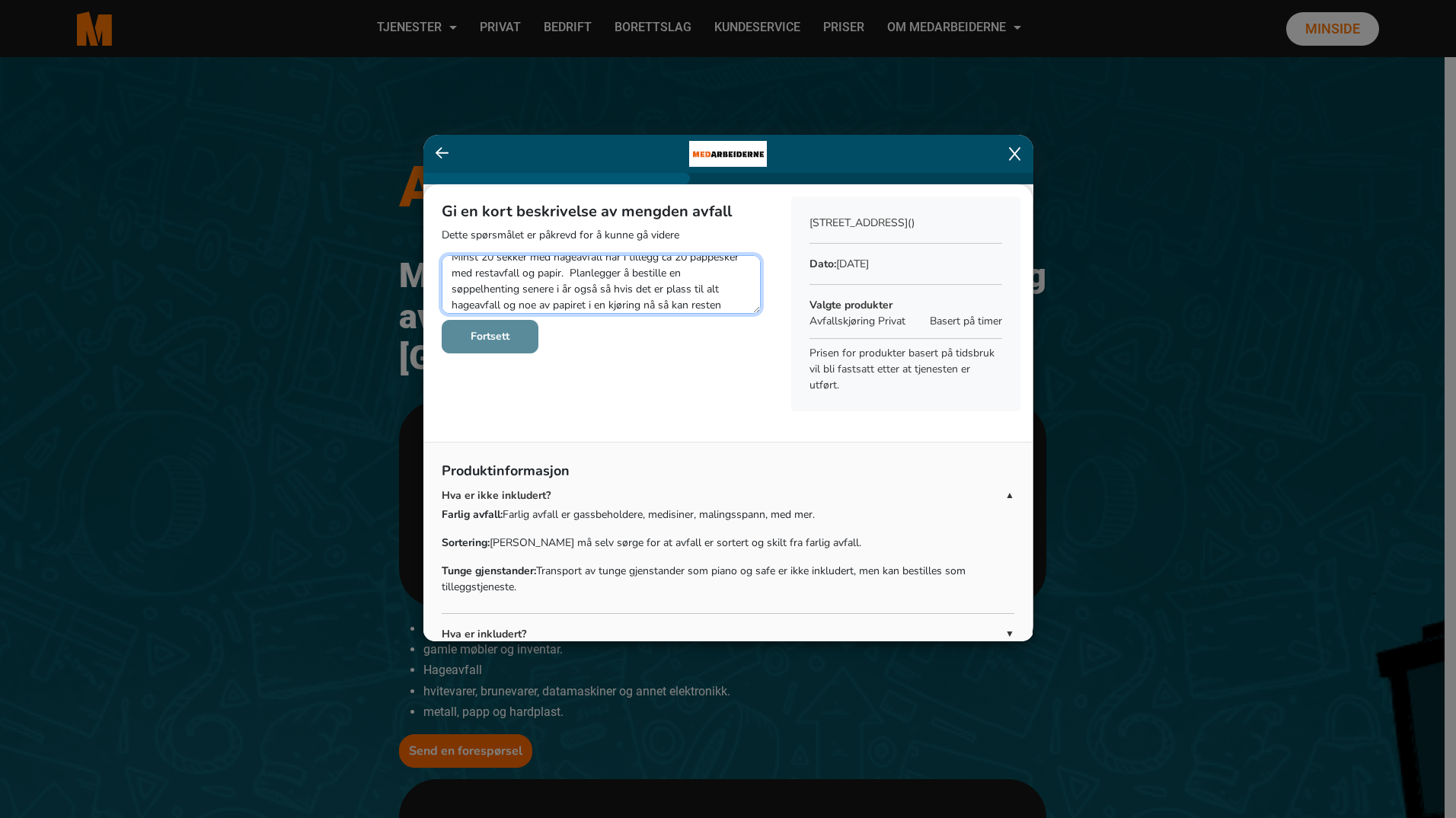
scroll to position [27, 0]
type textarea "Minst 20 sekker med hageavfall har i tillegg ca 20 pappesker med restavfall og …"
click at [512, 343] on button "Fortsett" at bounding box center [491, 336] width 97 height 34
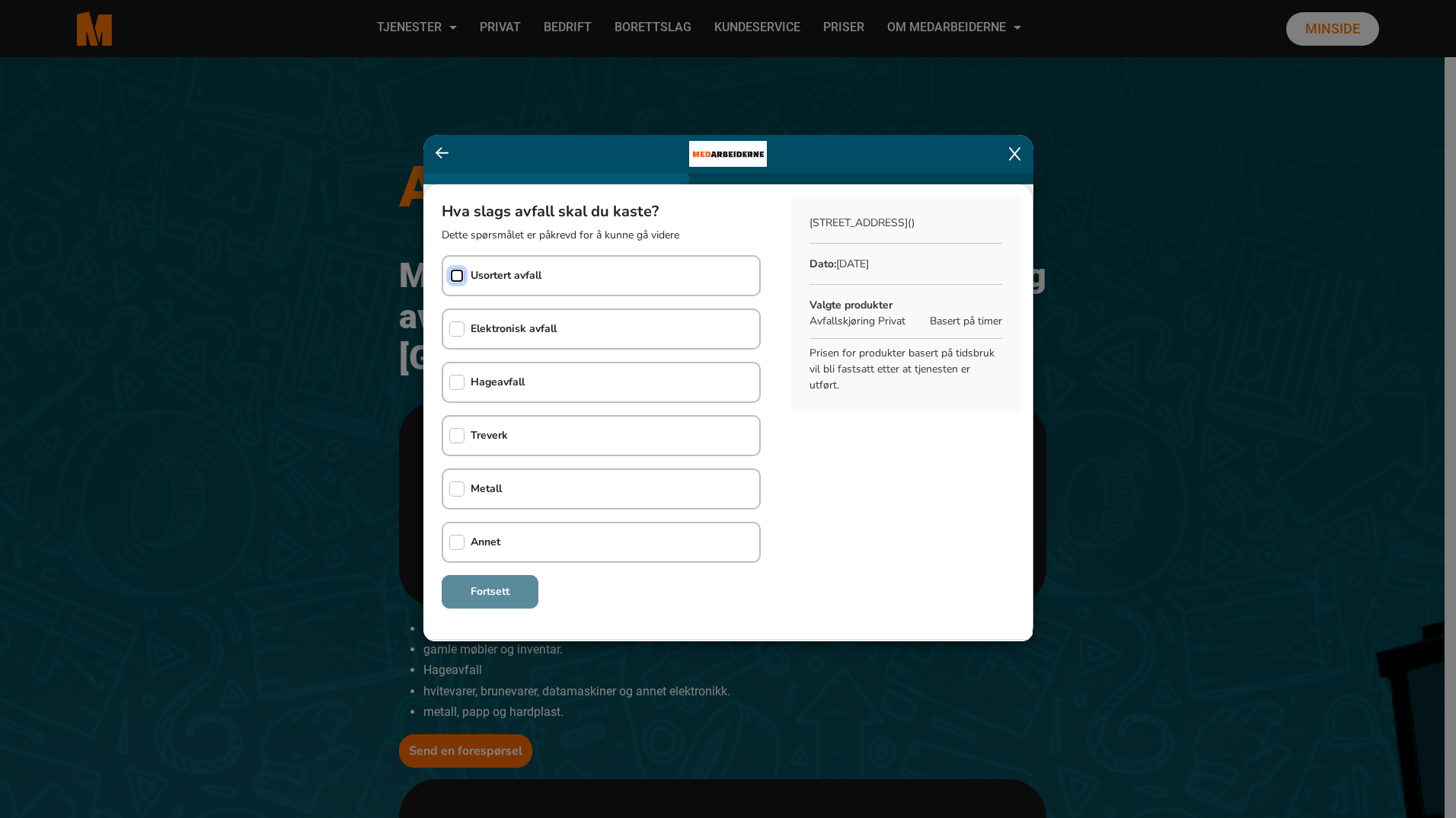
click at [454, 275] on input "checkbox" at bounding box center [457, 276] width 16 height 16
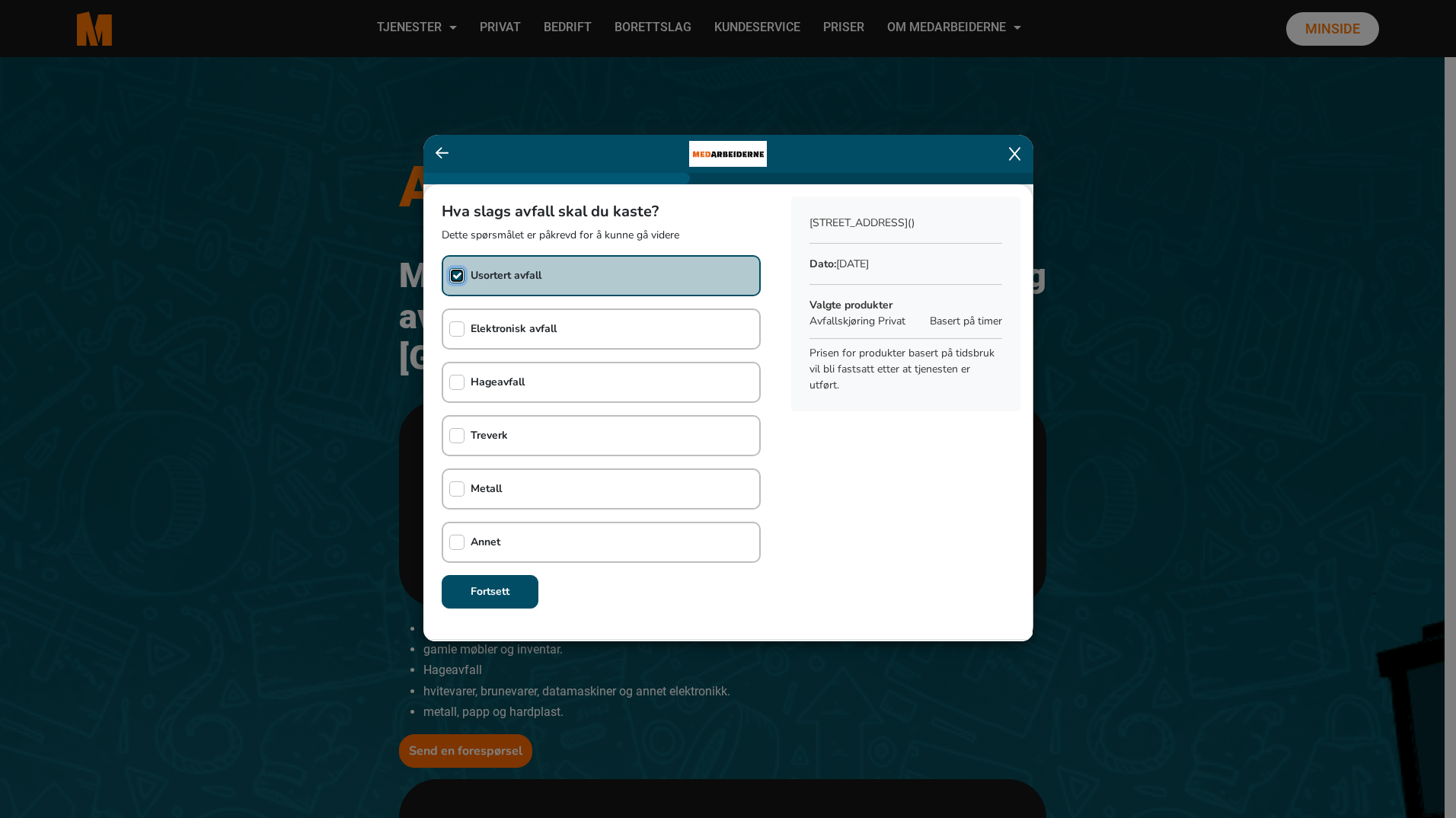
click at [454, 275] on input "checkbox" at bounding box center [457, 276] width 16 height 16
checkbox input "false"
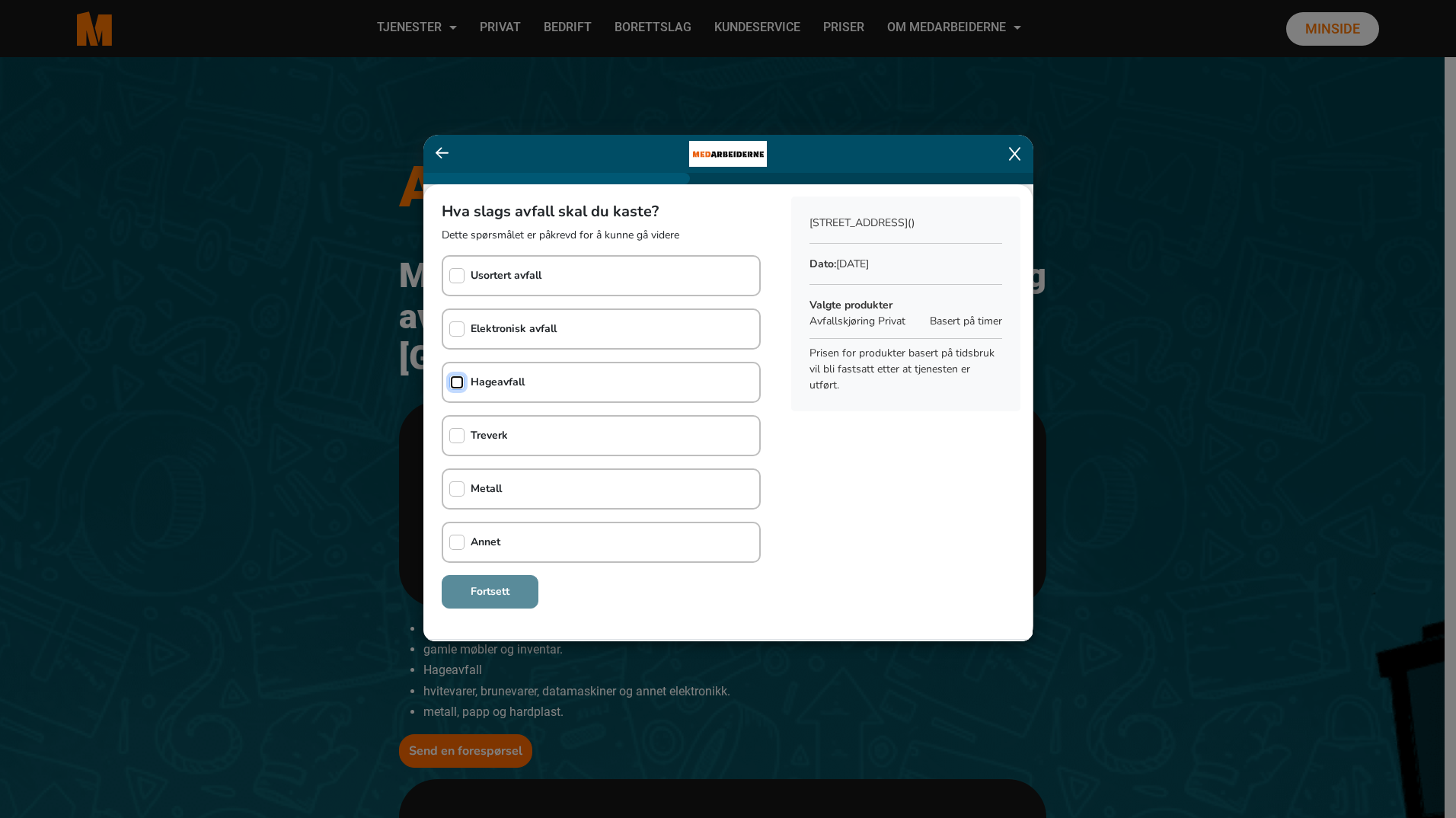
click at [458, 381] on input "checkbox" at bounding box center [457, 382] width 16 height 16
checkbox input "true"
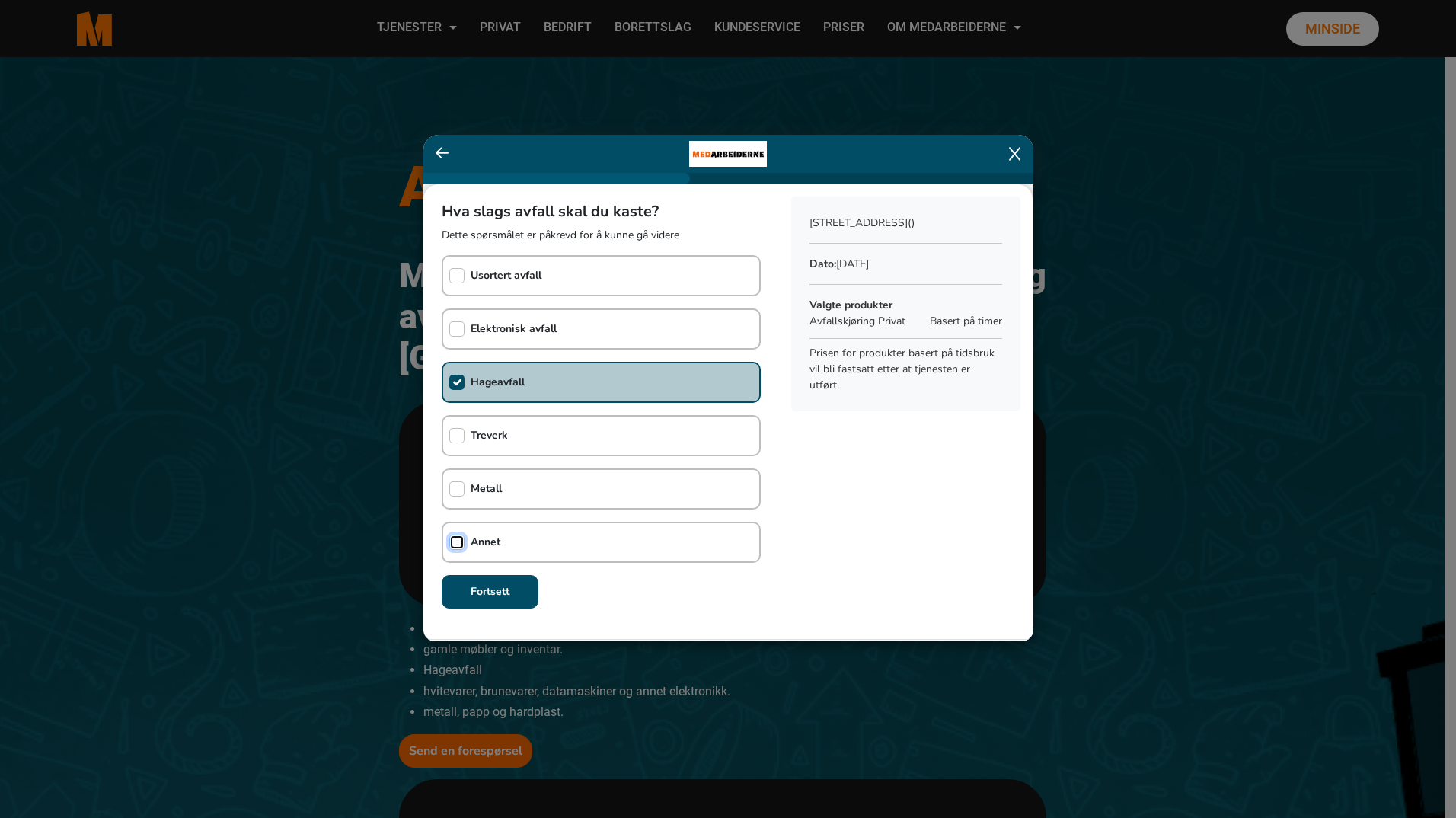
click at [455, 547] on input "checkbox" at bounding box center [457, 542] width 16 height 16
checkbox input "true"
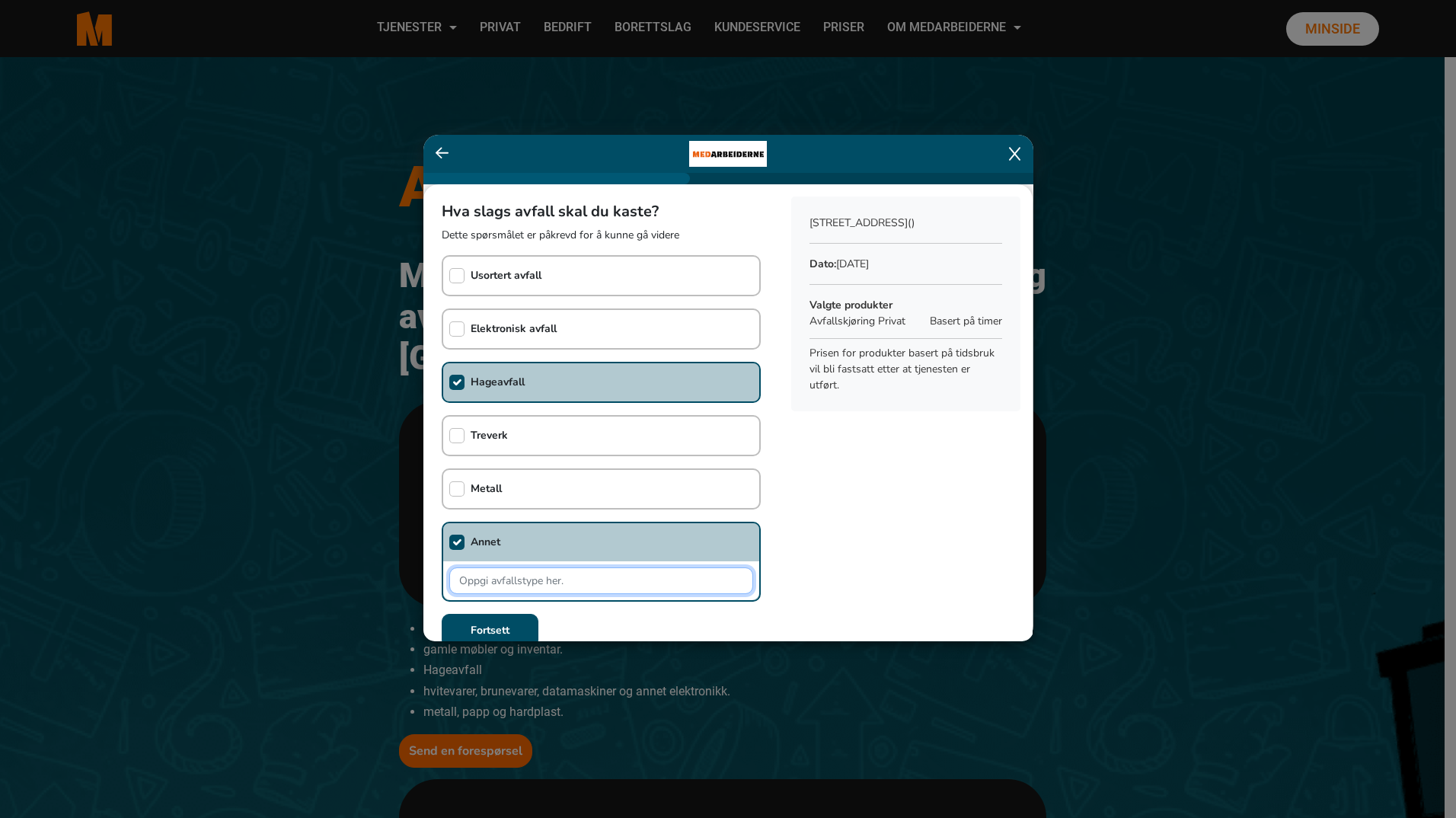
click at [516, 579] on input "text" at bounding box center [601, 581] width 304 height 26
type input "Papir og papp, + en del restavfall"
click at [498, 628] on b "Fortsett" at bounding box center [490, 630] width 39 height 15
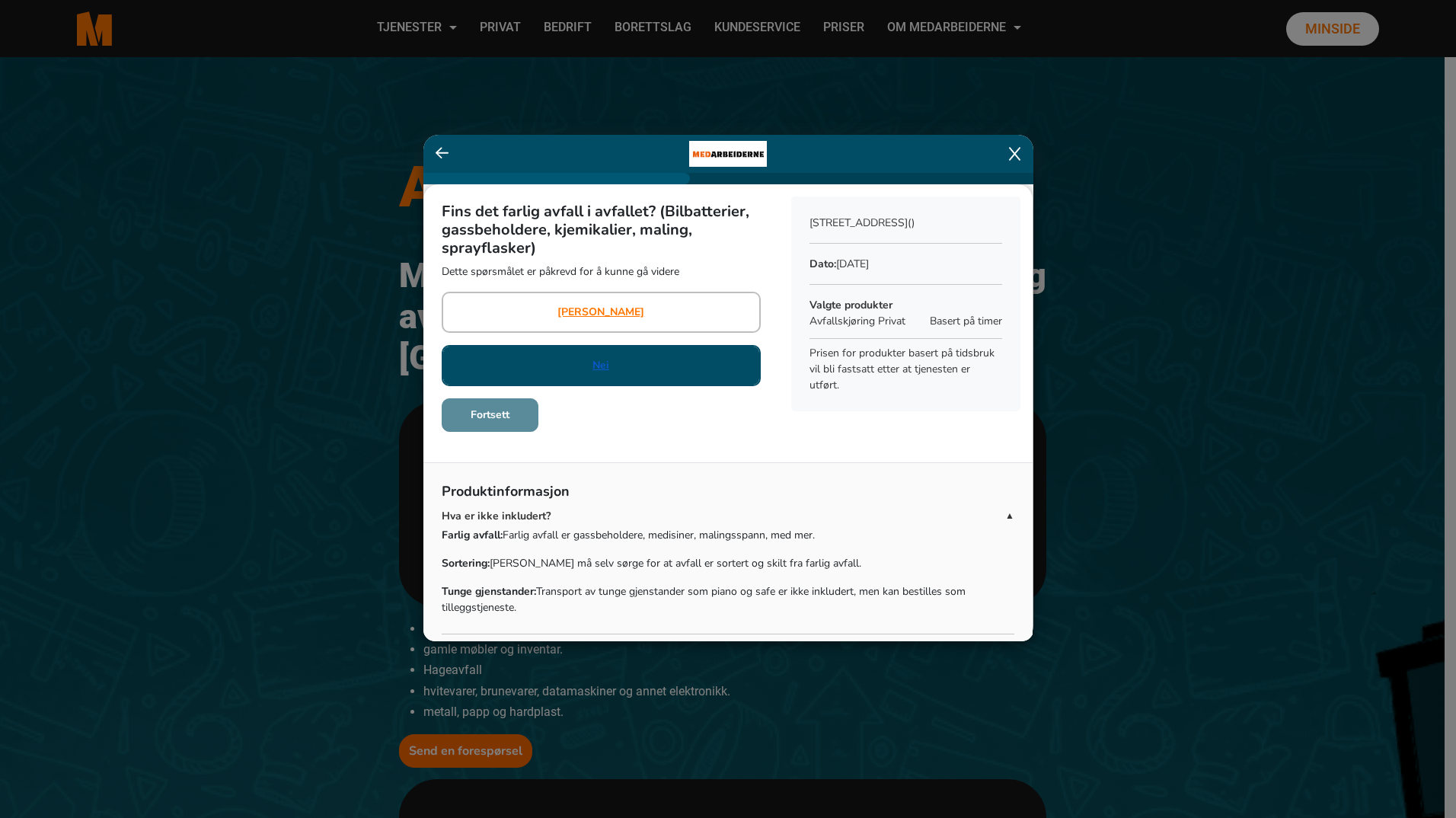
click at [599, 368] on link "Nei" at bounding box center [600, 364] width 16 height 16
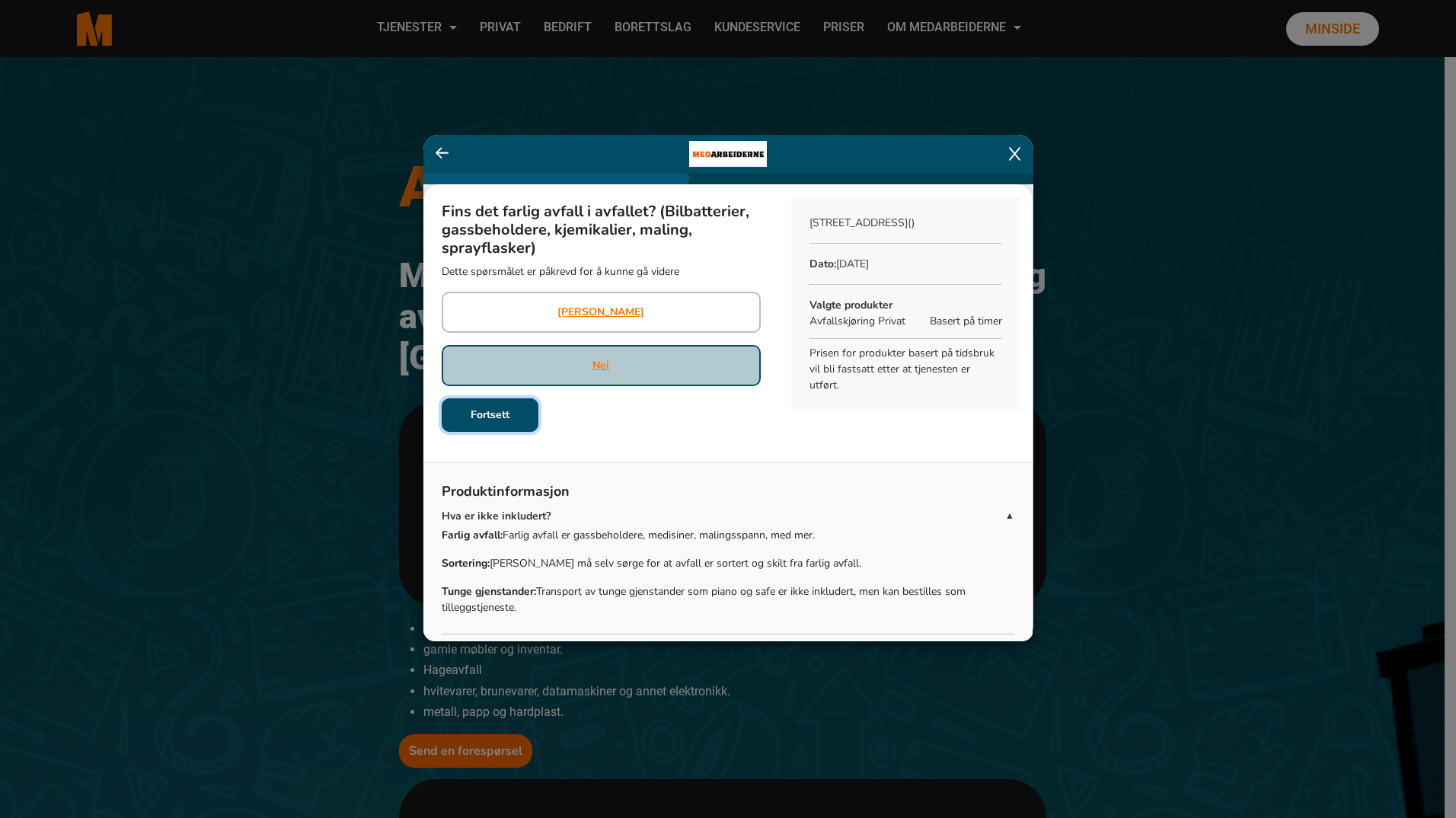
click at [526, 418] on button "Fortsett" at bounding box center [491, 415] width 97 height 34
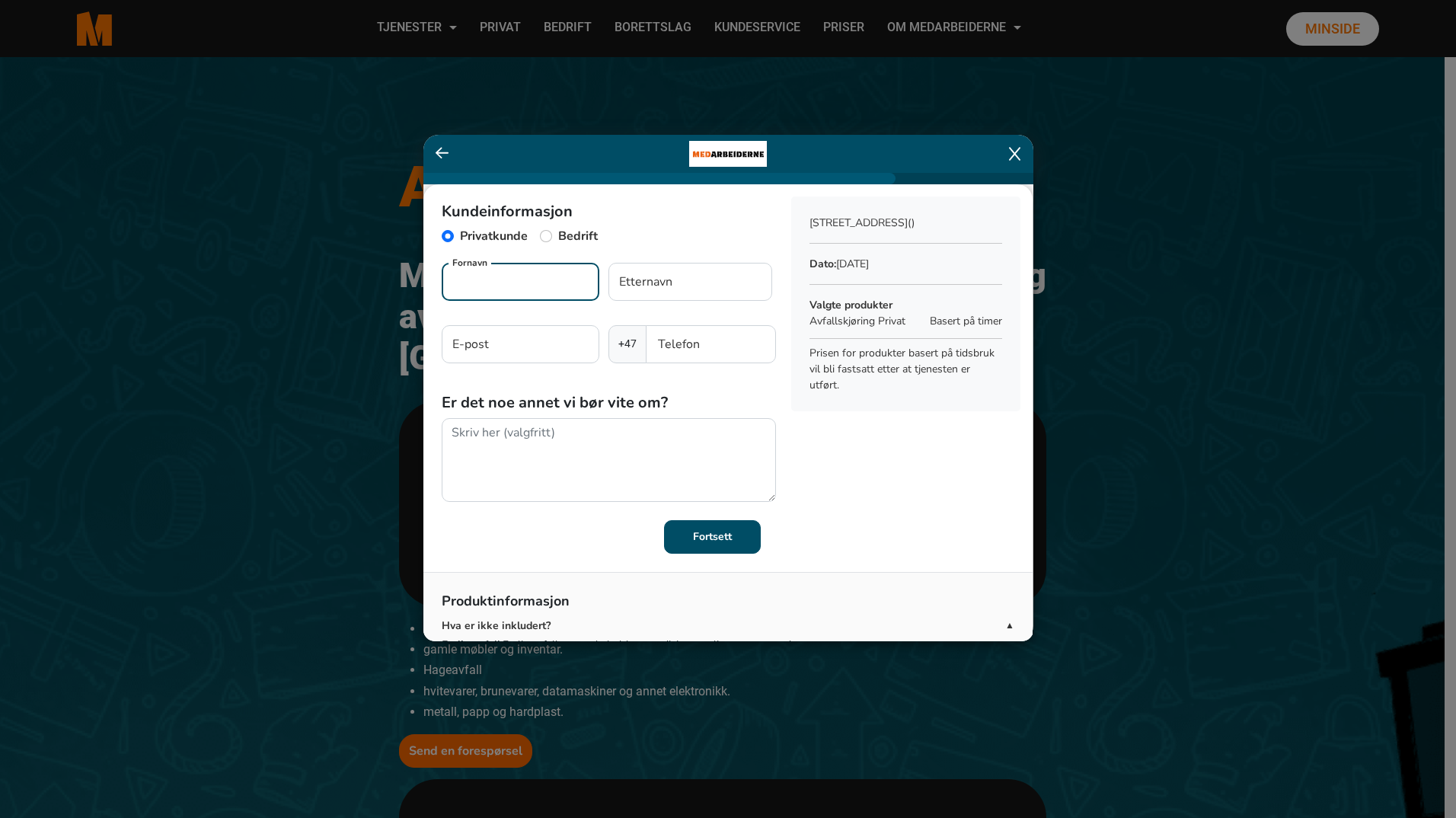
click at [523, 290] on input "Fornavn" at bounding box center [521, 281] width 157 height 38
type input "Janicke Dahl"
click at [658, 280] on input "Etternavn" at bounding box center [691, 281] width 164 height 38
type input "Norland"
click at [501, 342] on input "E-post" at bounding box center [521, 344] width 157 height 38
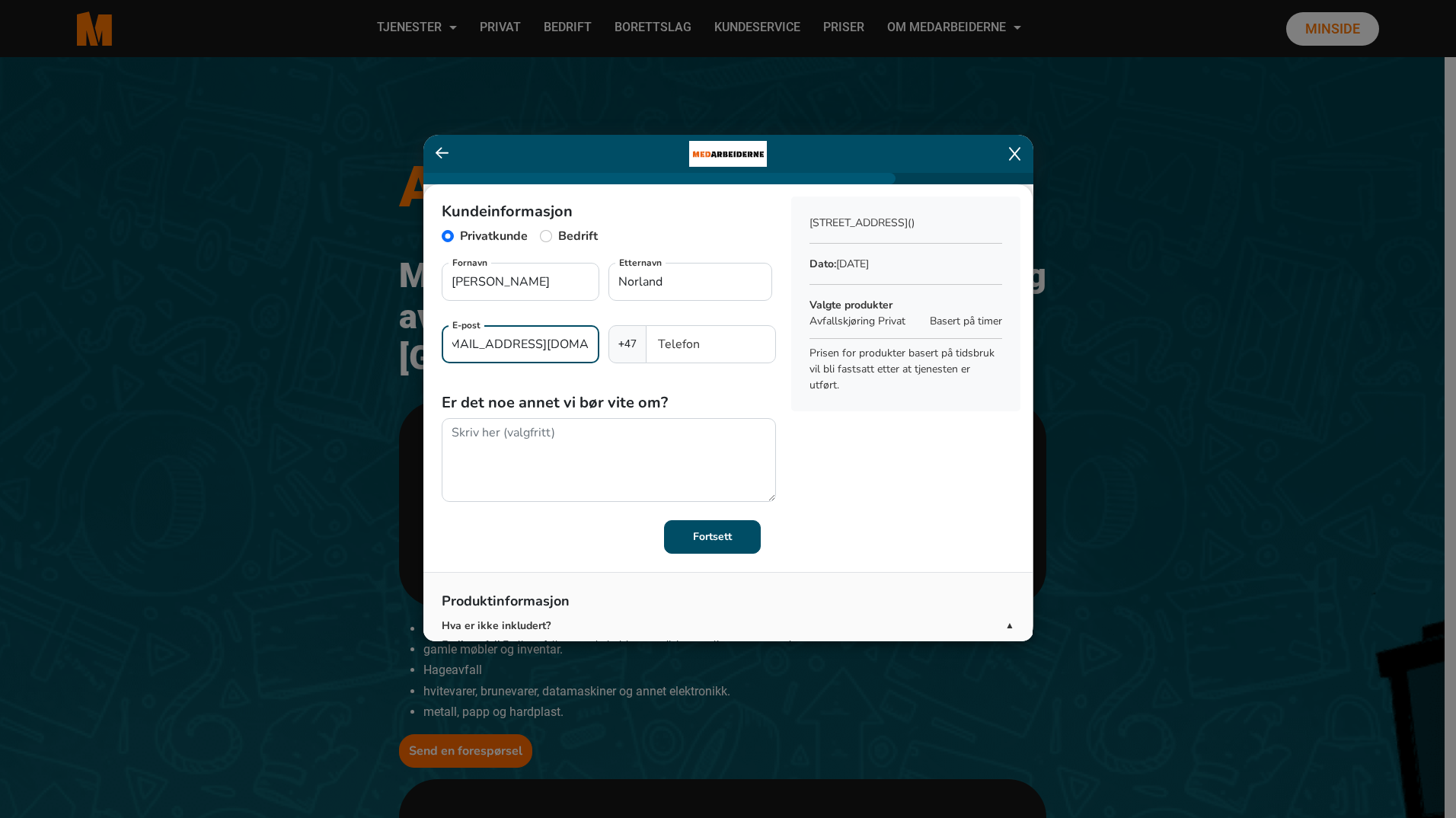
scroll to position [0, 24]
type input "[EMAIL_ADDRESS][DOMAIN_NAME]"
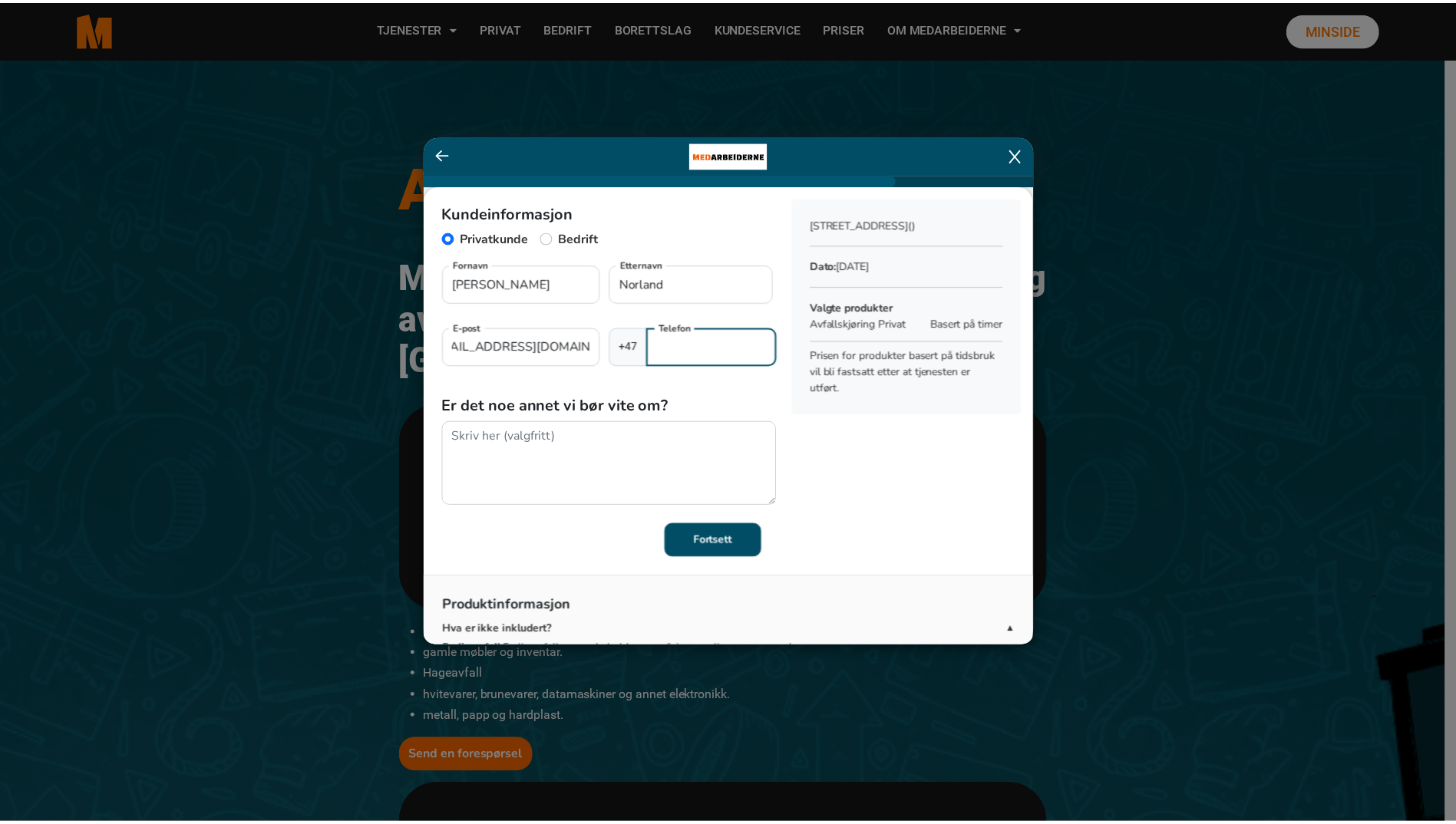
scroll to position [0, 0]
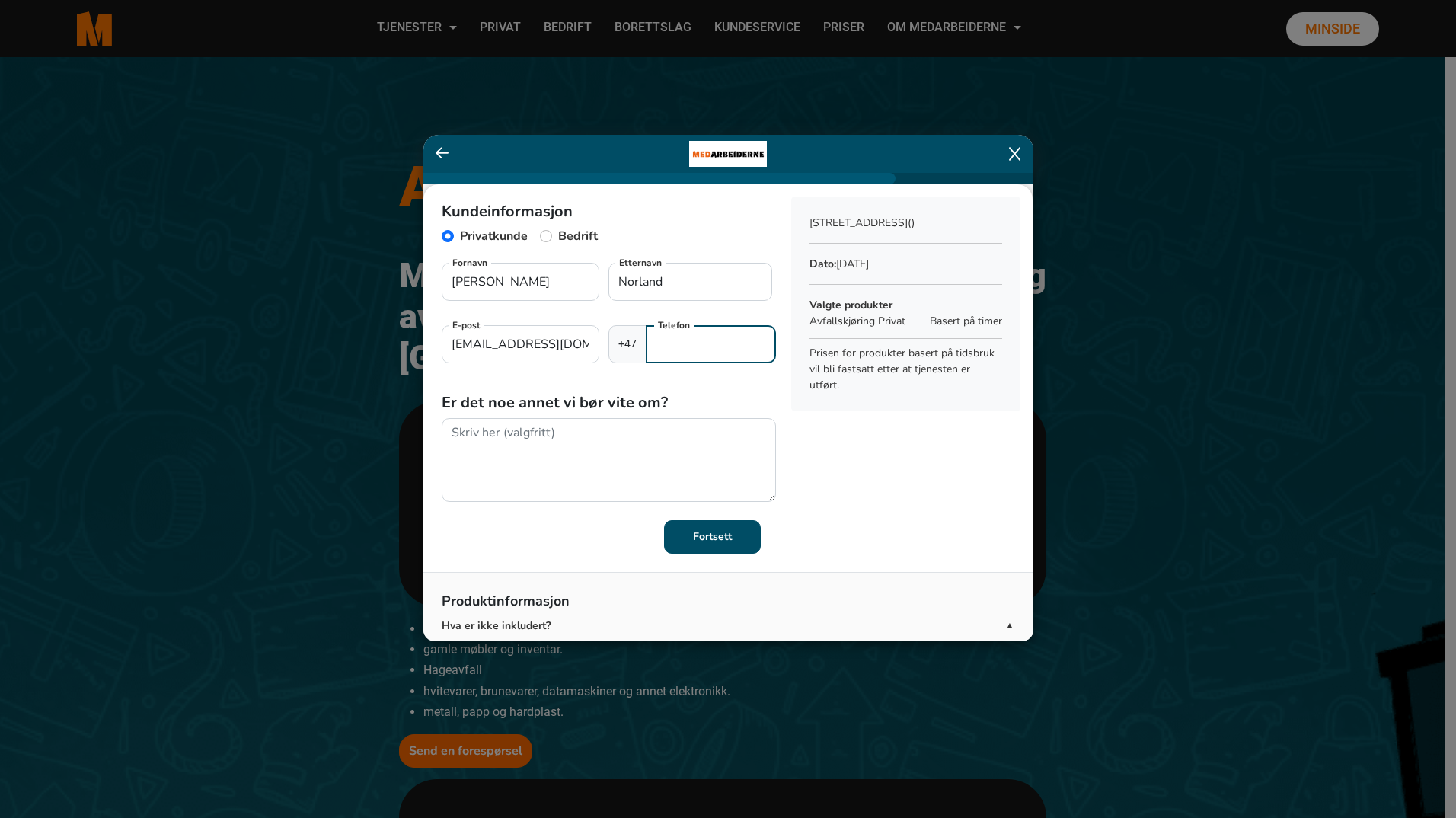
click at [669, 354] on input "Telefon" at bounding box center [710, 344] width 130 height 38
type input "91705395"
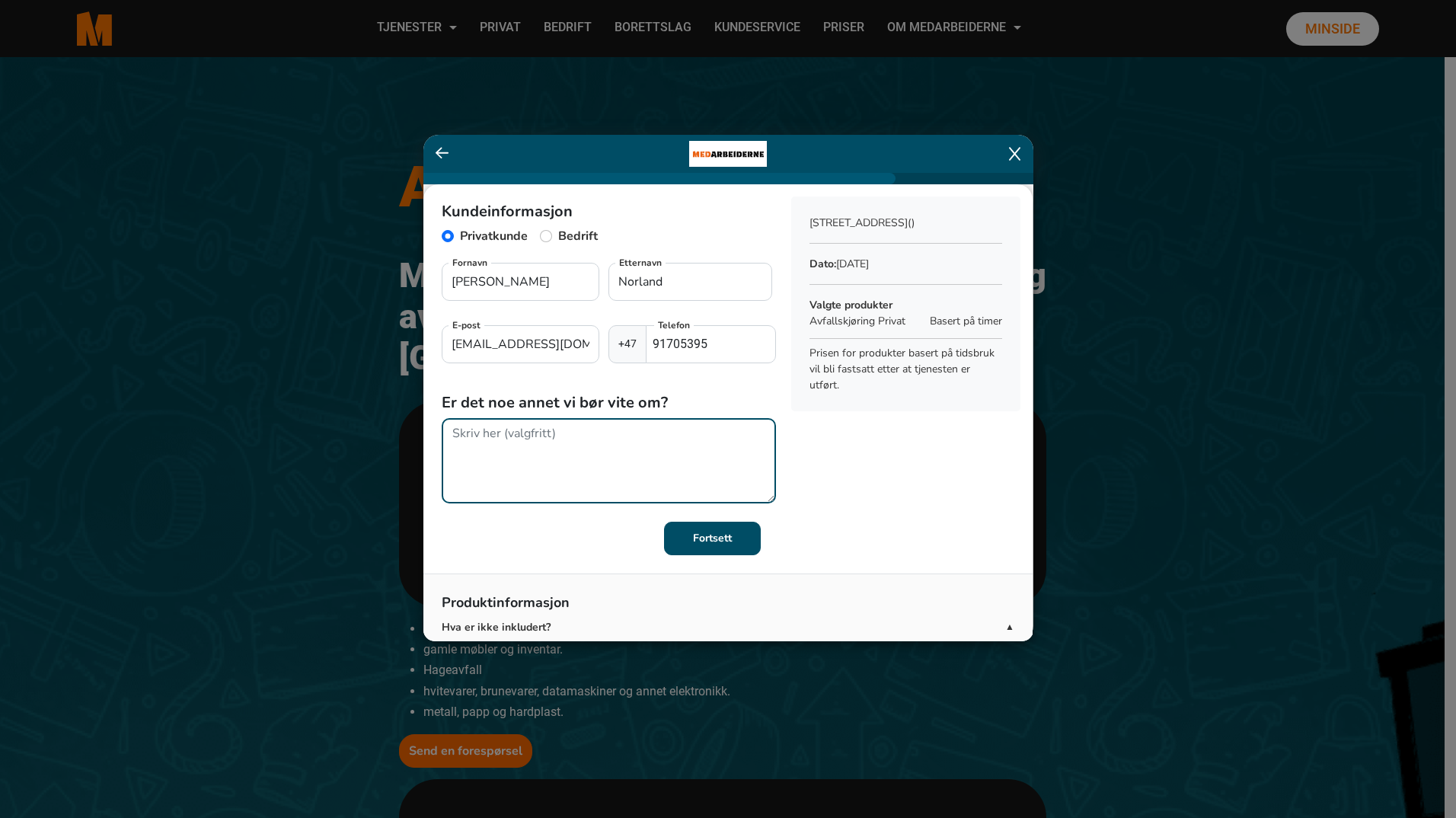
click at [581, 439] on textarea at bounding box center [609, 461] width 335 height 85
click at [713, 546] on button "Fortsett" at bounding box center [713, 537] width 97 height 34
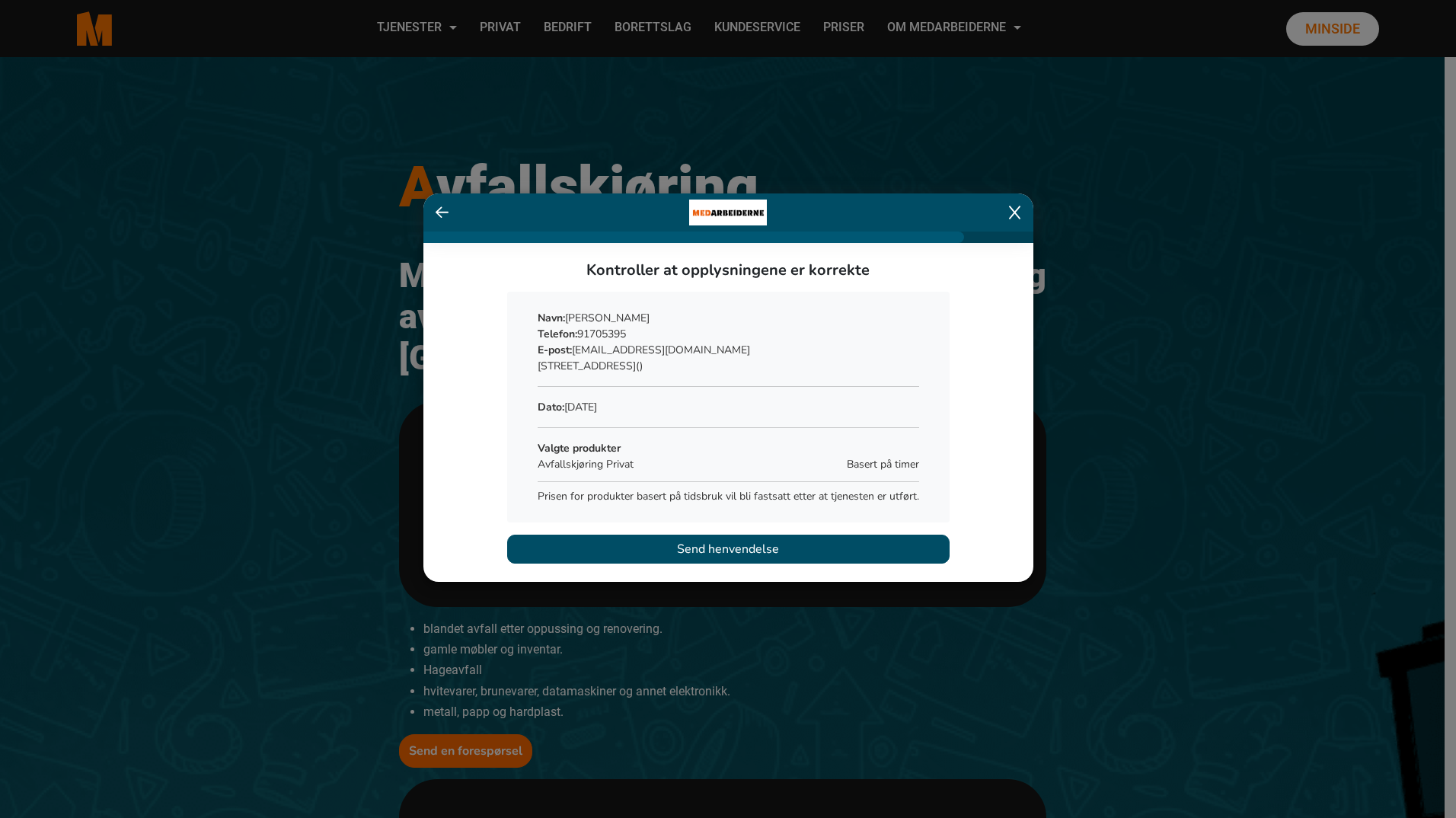
click at [702, 551] on span "Send henvendelse" at bounding box center [728, 549] width 102 height 18
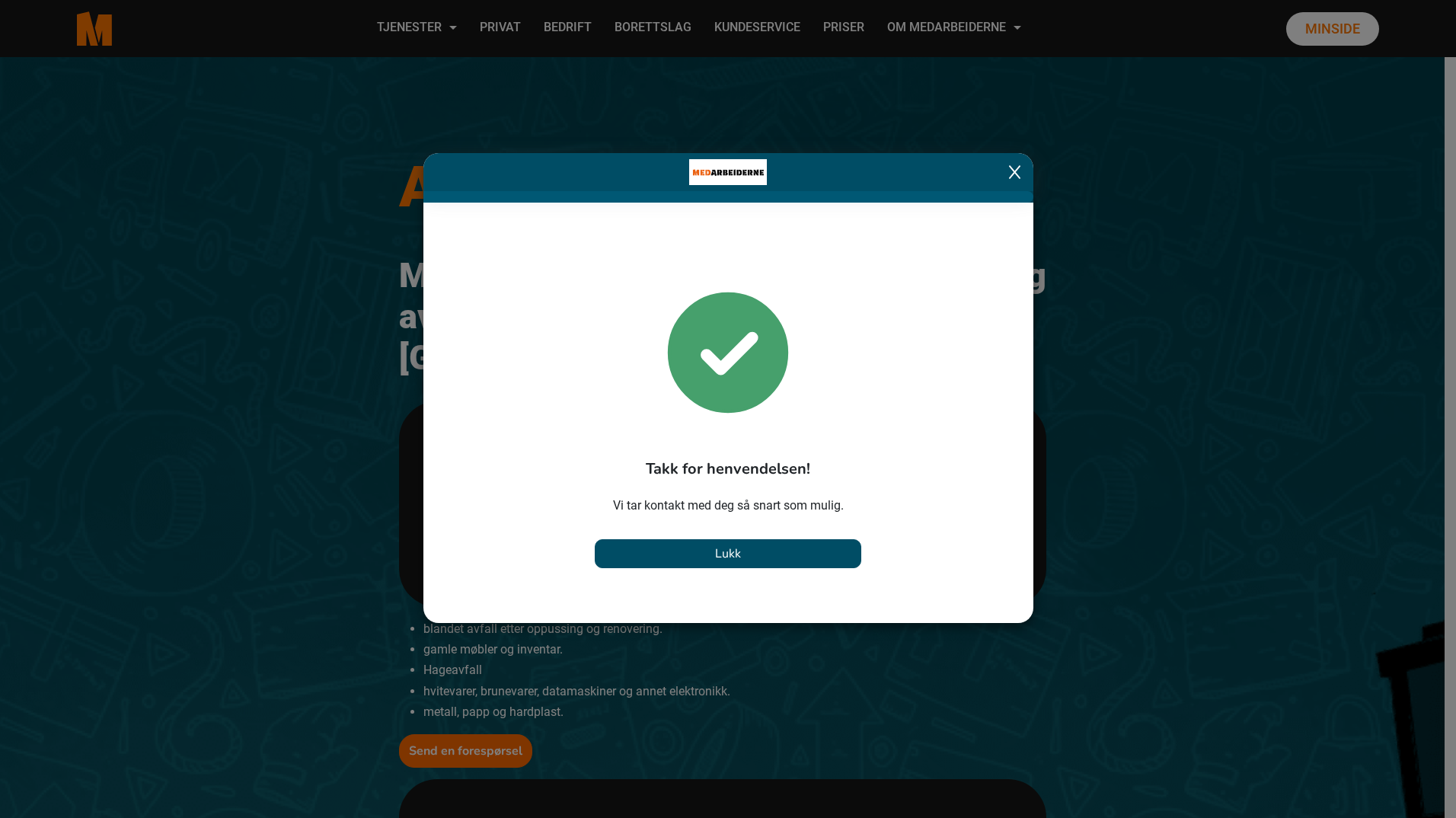
click at [755, 556] on button "Lukk" at bounding box center [728, 553] width 267 height 29
